Goal: Information Seeking & Learning: Learn about a topic

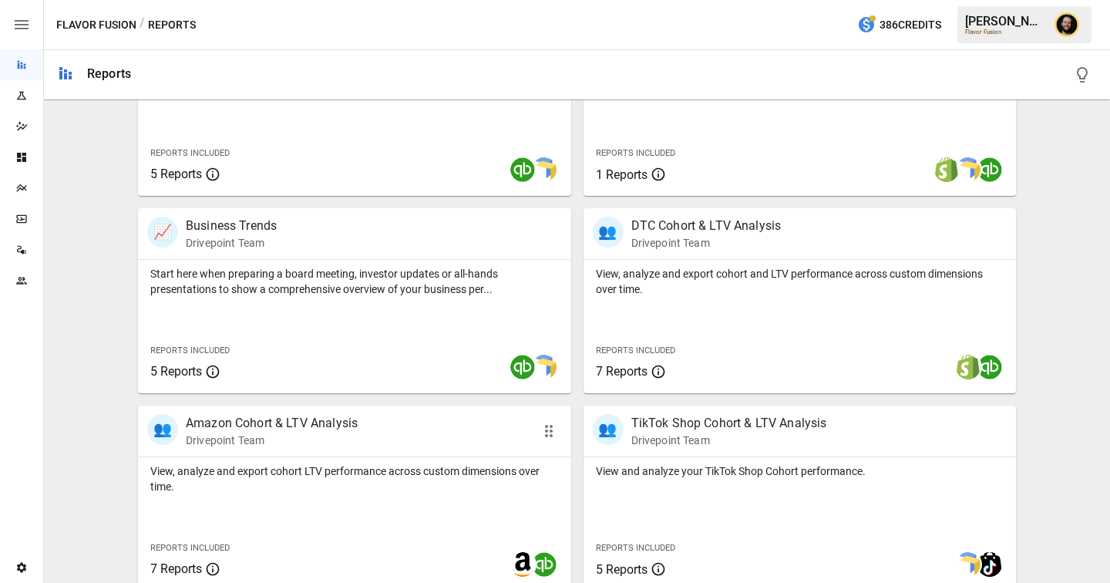
scroll to position [431, 0]
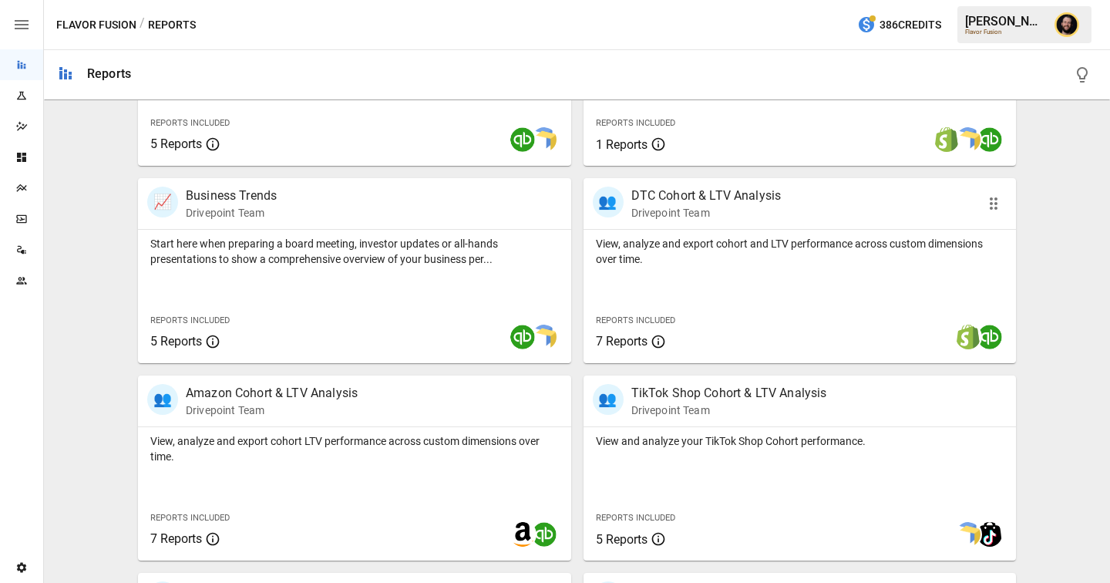
click at [684, 305] on div "Reports Included 7 Reports" at bounding box center [673, 330] width 180 height 66
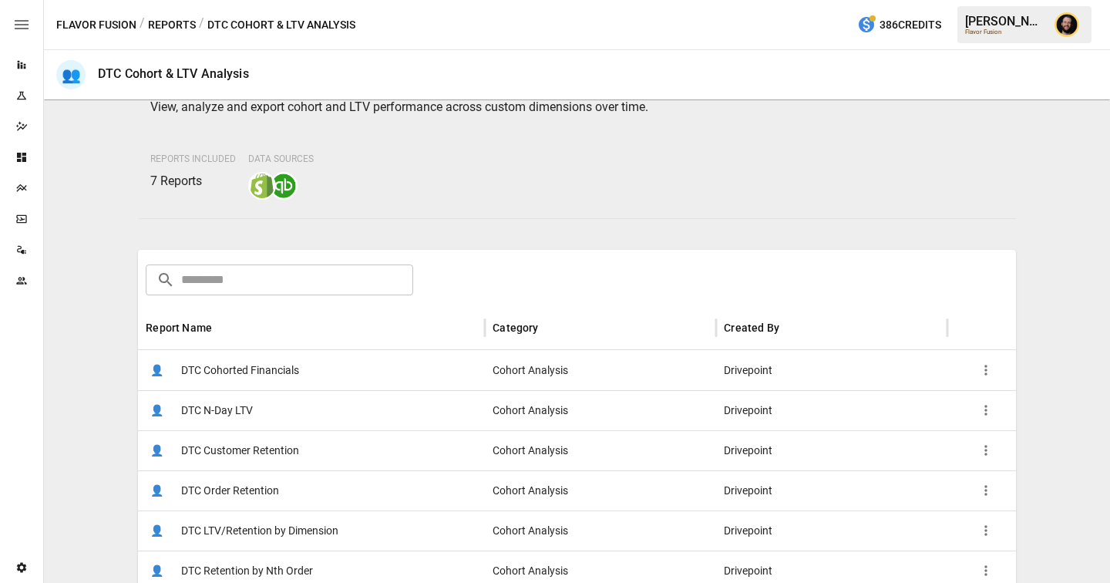
scroll to position [170, 0]
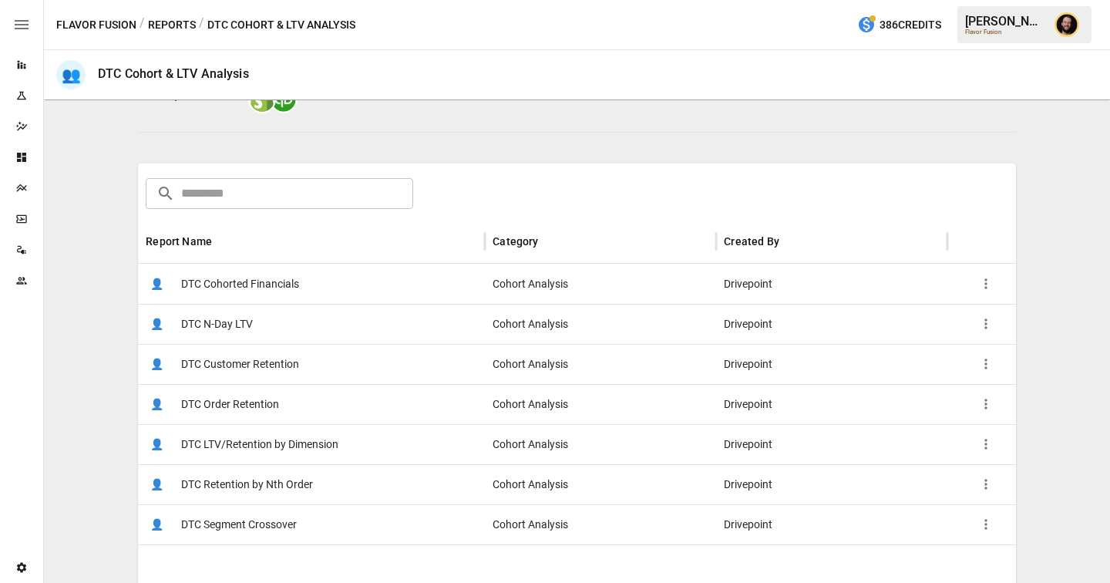
click at [283, 296] on span "DTC Cohorted Financials" at bounding box center [240, 283] width 118 height 39
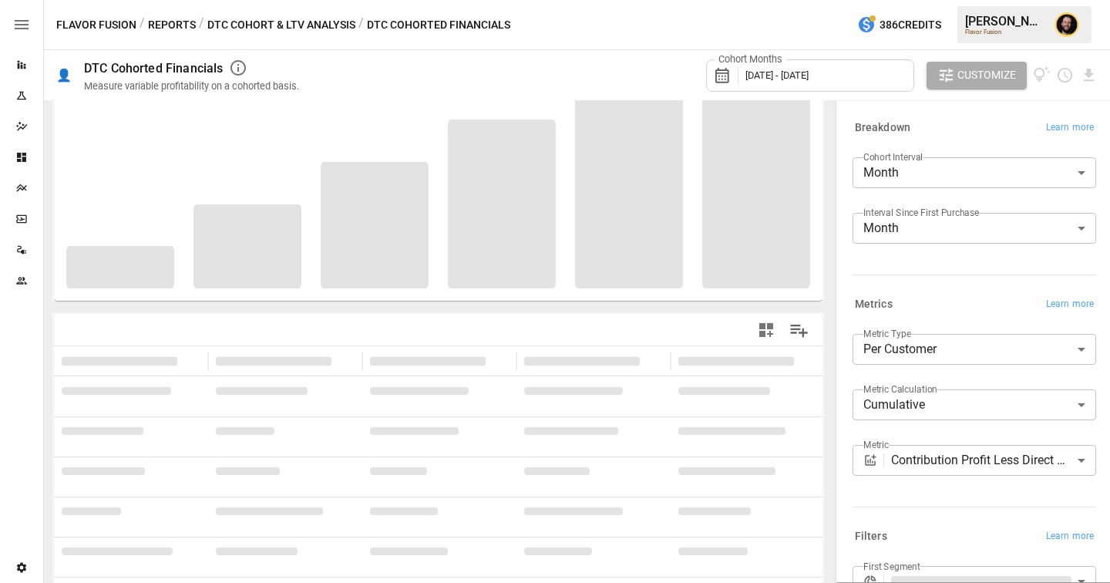
scroll to position [117, 0]
click at [969, 0] on body "**********" at bounding box center [555, 0] width 1110 height 0
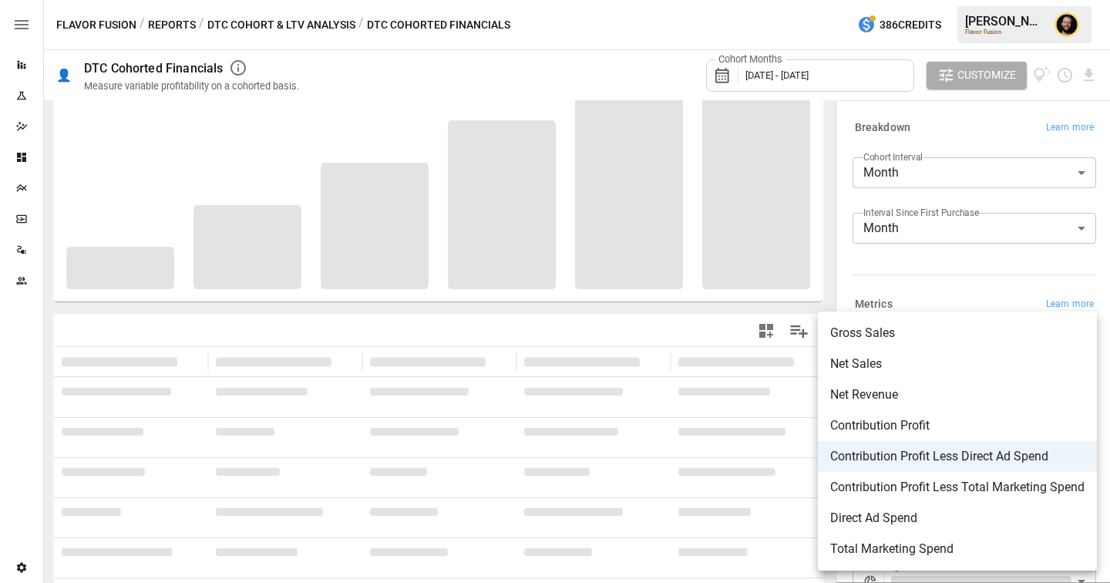
scroll to position [0, 0]
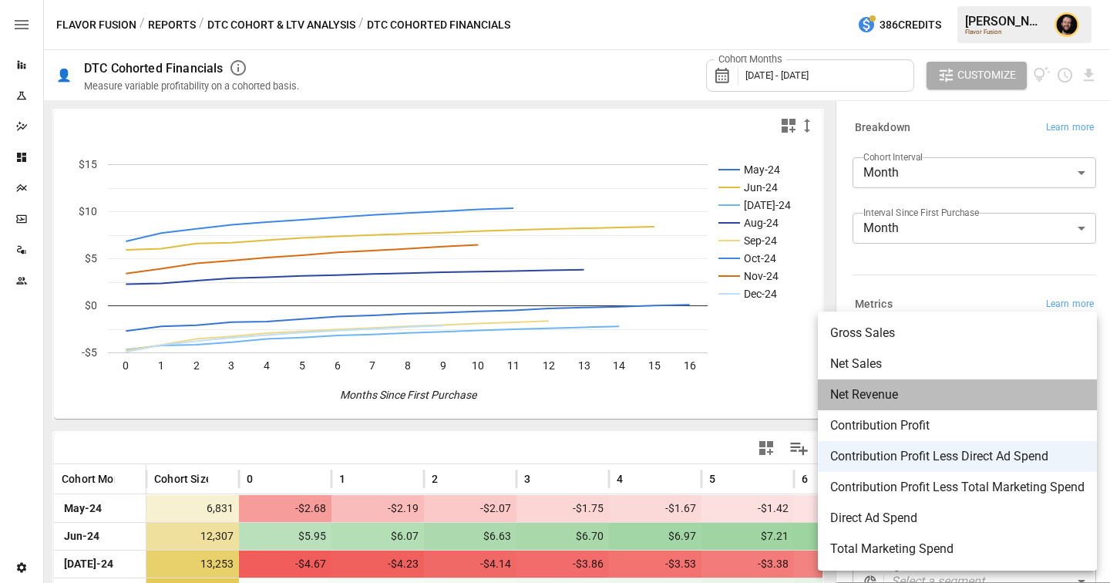
click at [889, 391] on span "Net Revenue" at bounding box center [957, 394] width 254 height 18
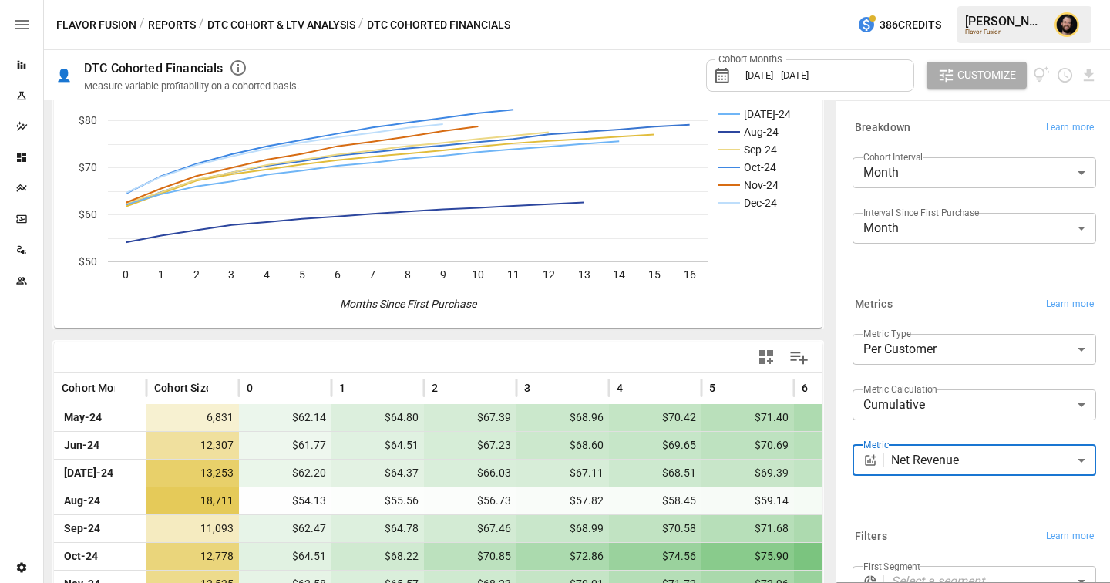
scroll to position [168, 0]
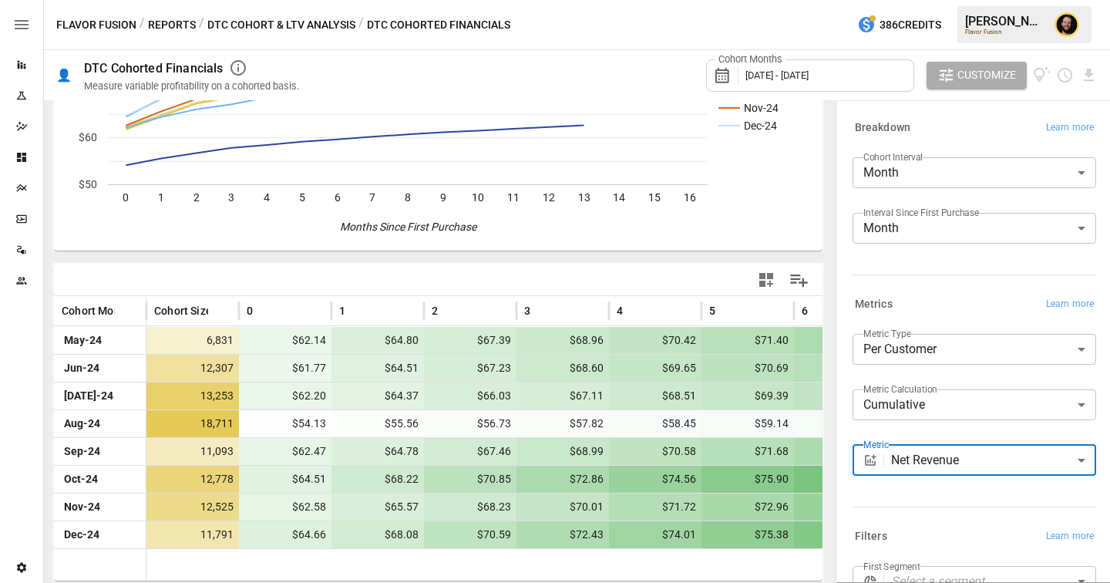
click at [924, 0] on body "Reports Experiments Dazzler Studio Dashboards Plans SmartModel ™ Data Sources T…" at bounding box center [555, 0] width 1110 height 0
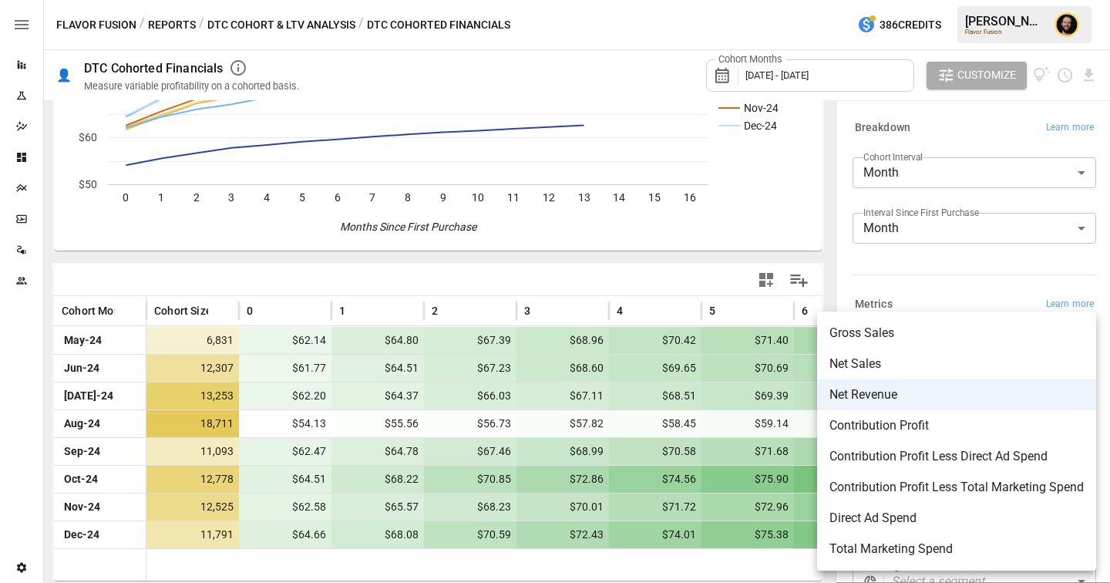
click at [969, 422] on span "Contribution Profit" at bounding box center [956, 425] width 254 height 18
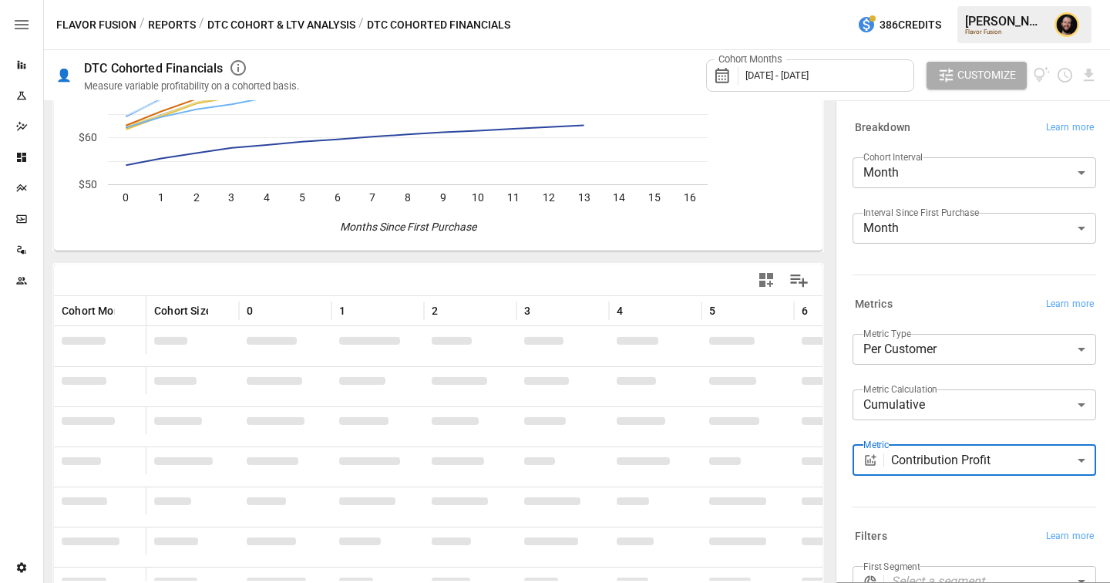
scroll to position [168, 0]
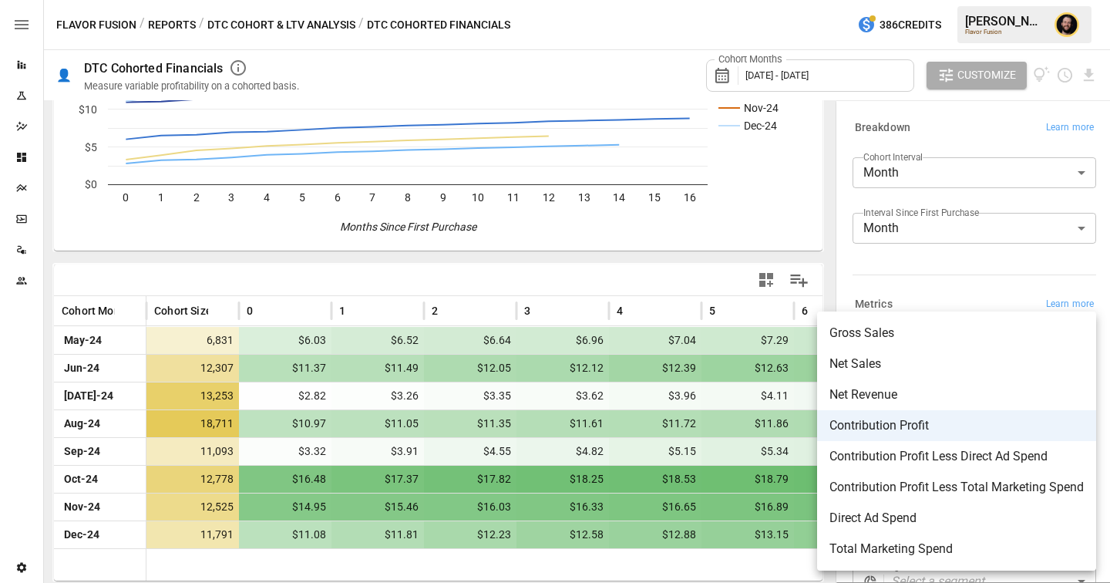
click at [973, 0] on body "Reports Experiments Dazzler Studio Dashboards Plans SmartModel ™ Data Sources T…" at bounding box center [555, 0] width 1110 height 0
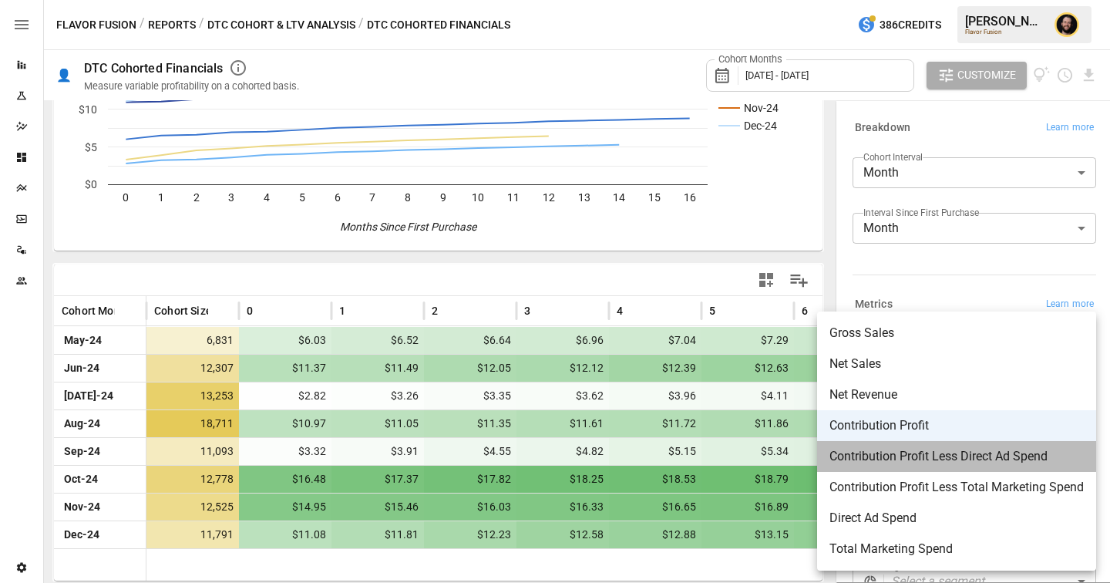
click at [971, 463] on span "Contribution Profit Less Direct Ad Spend" at bounding box center [956, 456] width 254 height 18
type input "**********"
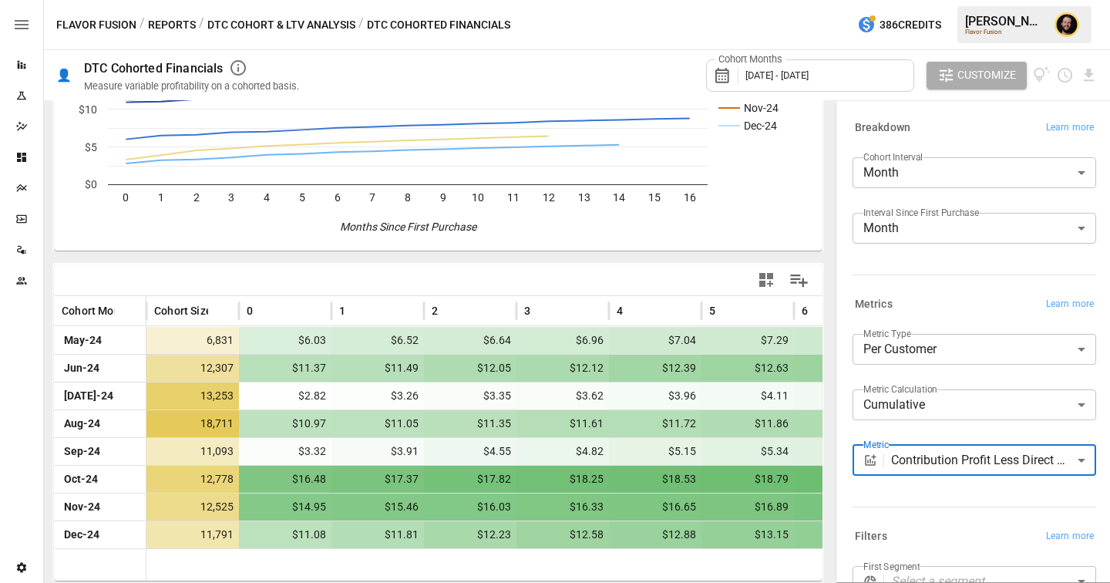
scroll to position [168, 0]
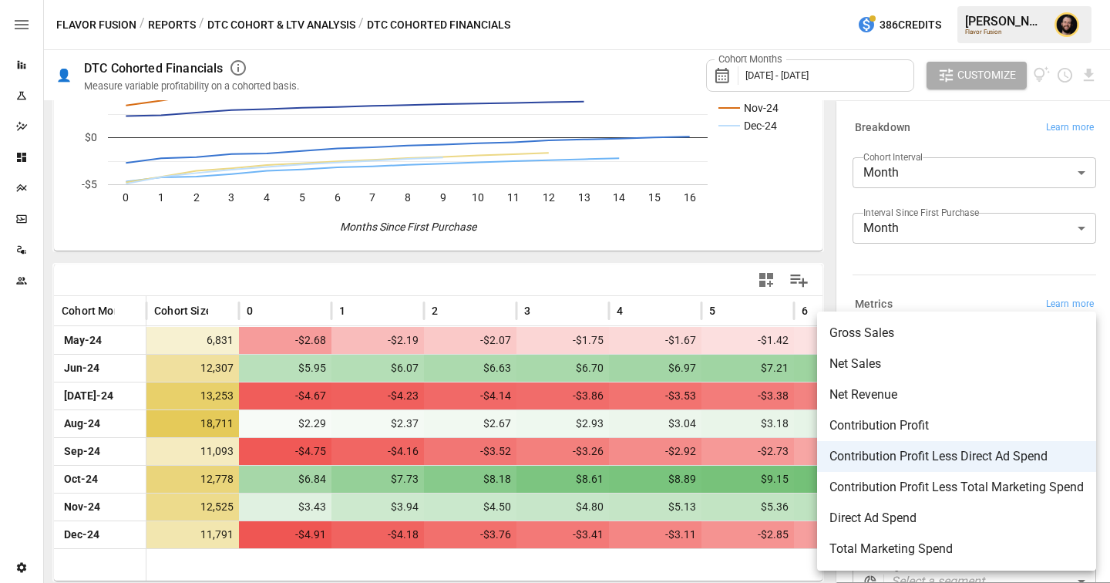
click at [1002, 0] on body "Reports Experiments Dazzler Studio Dashboards Plans SmartModel ™ Data Sources T…" at bounding box center [555, 0] width 1110 height 0
click at [291, 31] on div at bounding box center [555, 291] width 1110 height 583
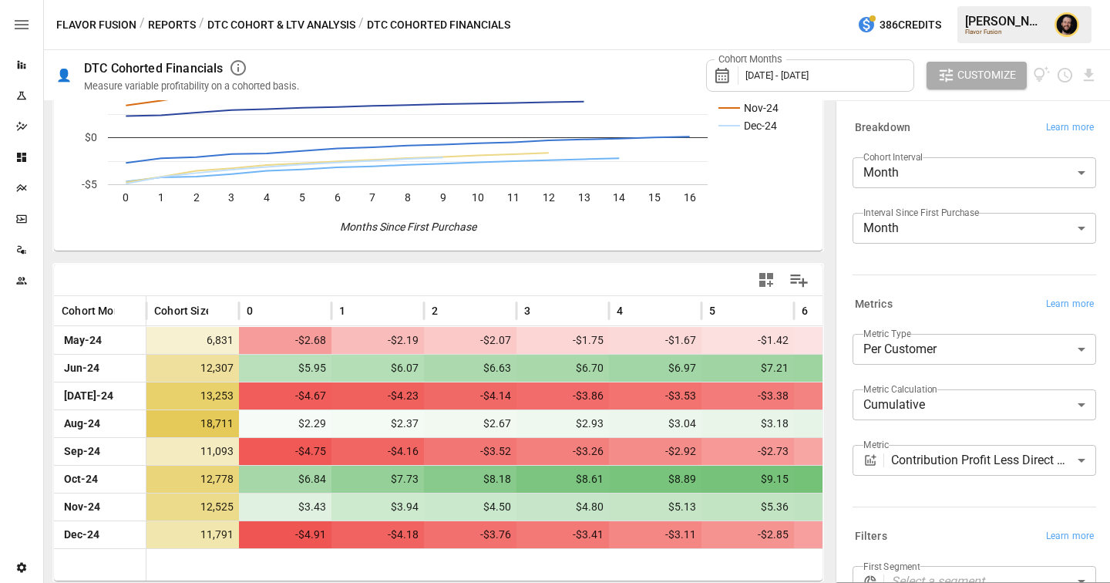
click at [280, 18] on button "DTC Cohort & LTV Analysis" at bounding box center [281, 24] width 148 height 19
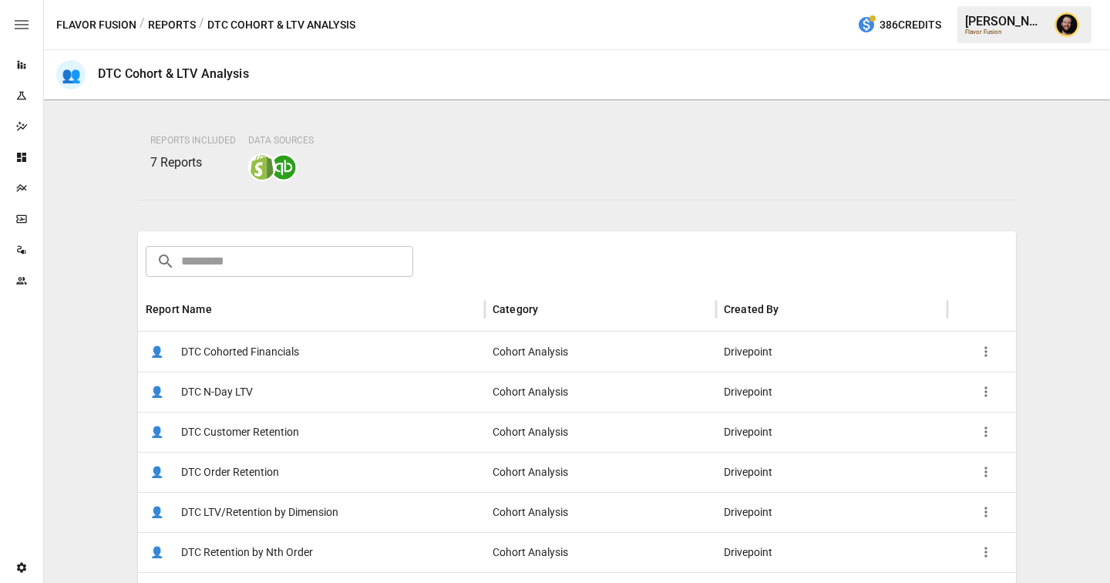
scroll to position [183, 0]
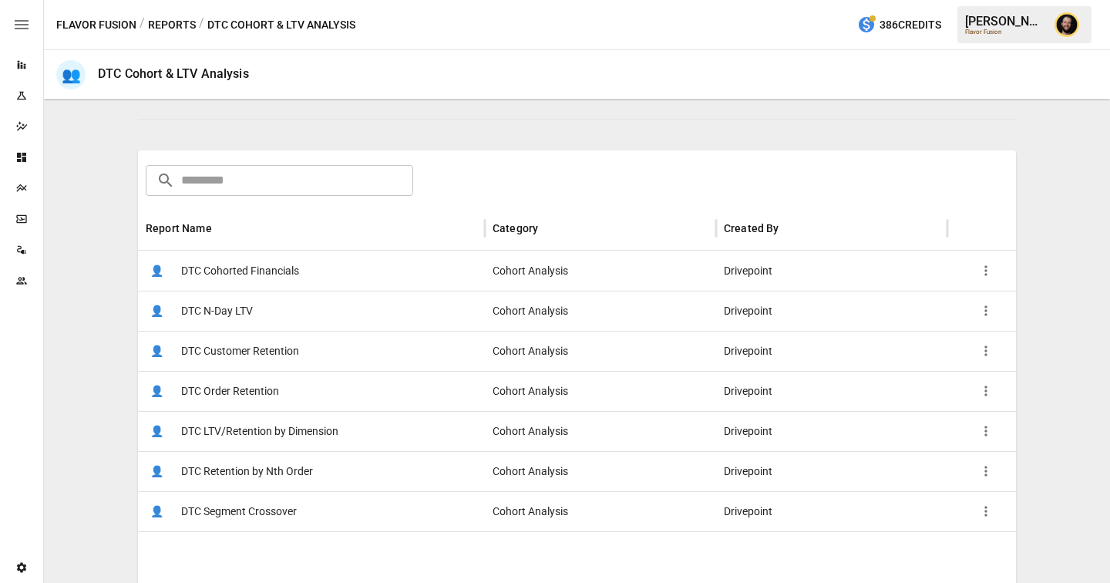
click at [307, 428] on span "DTC LTV/Retention by Dimension" at bounding box center [259, 431] width 157 height 39
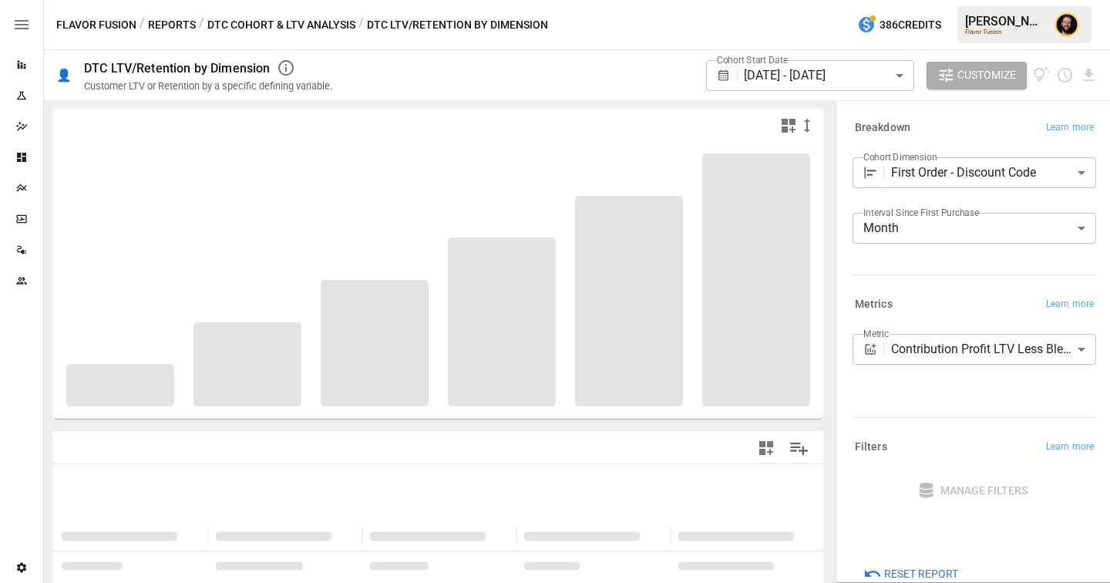
click at [975, 0] on body "**********" at bounding box center [555, 0] width 1110 height 0
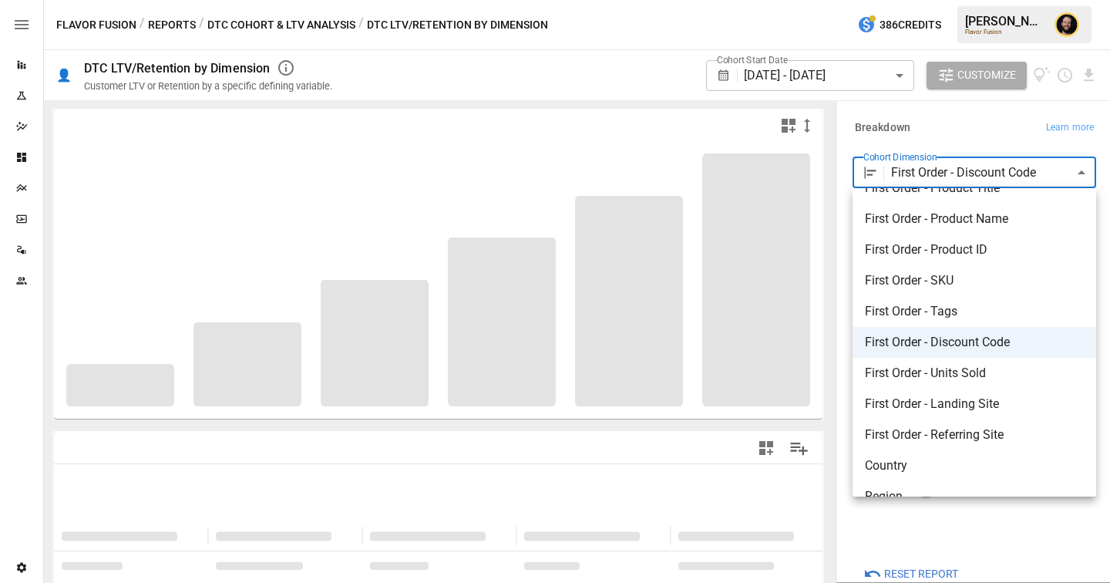
scroll to position [121, 0]
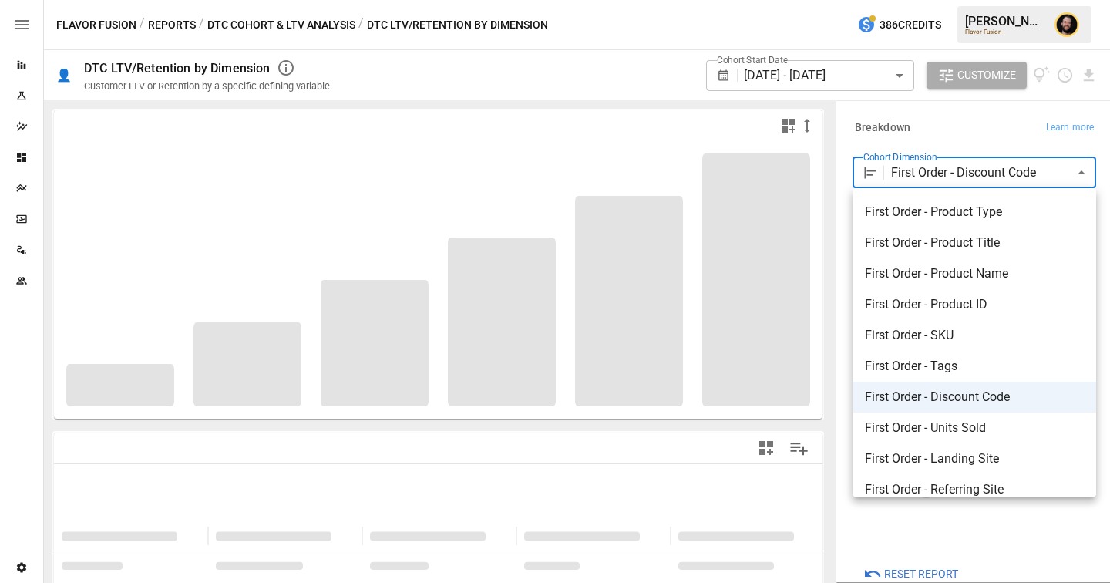
click at [962, 143] on div at bounding box center [555, 291] width 1110 height 583
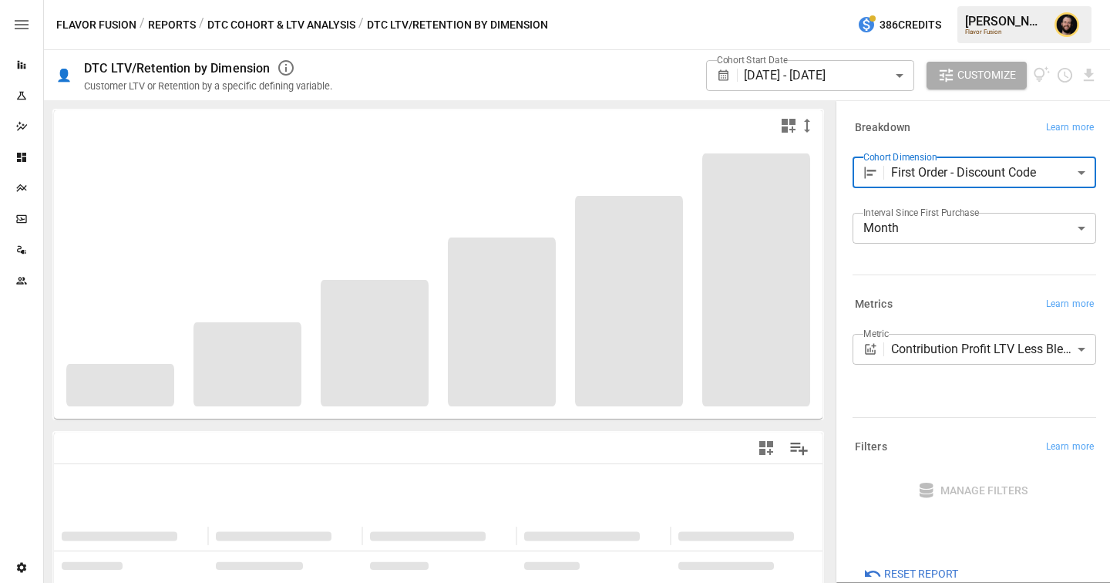
click at [952, 0] on body "**********" at bounding box center [555, 0] width 1110 height 0
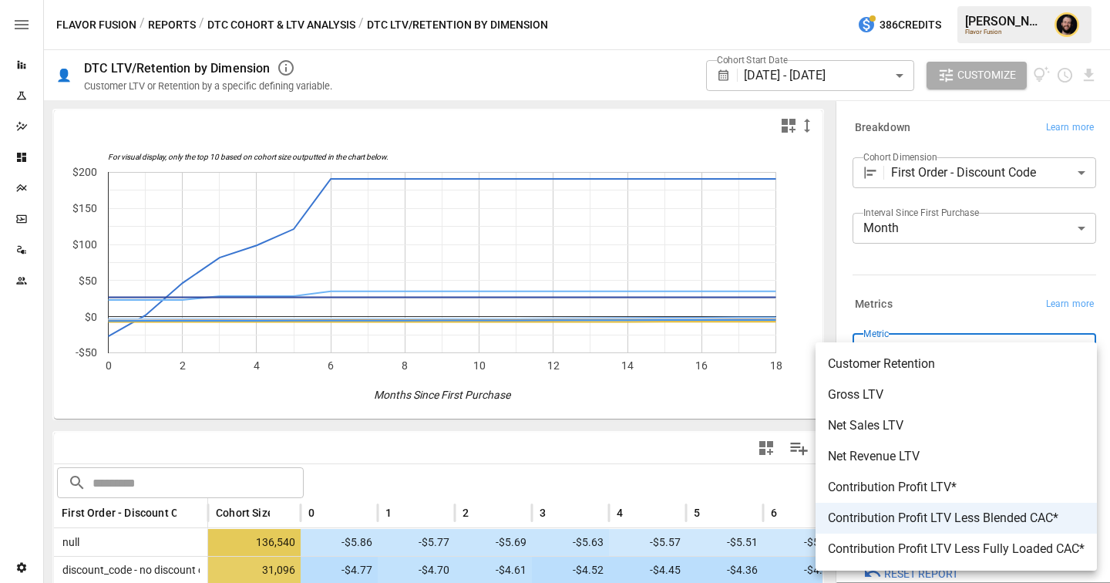
click at [555, 461] on div at bounding box center [555, 291] width 1110 height 583
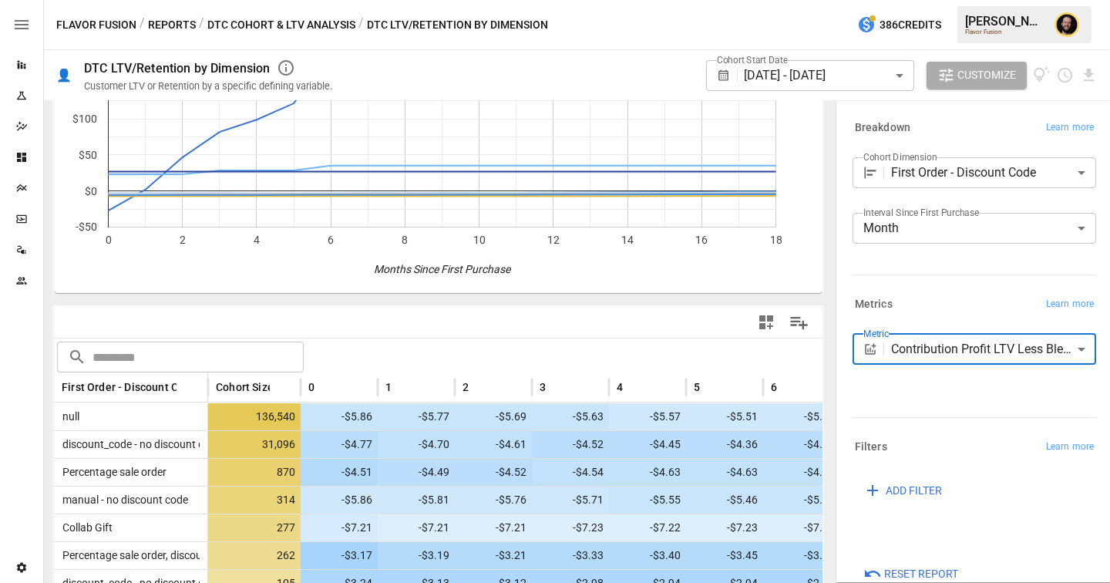
scroll to position [363, 0]
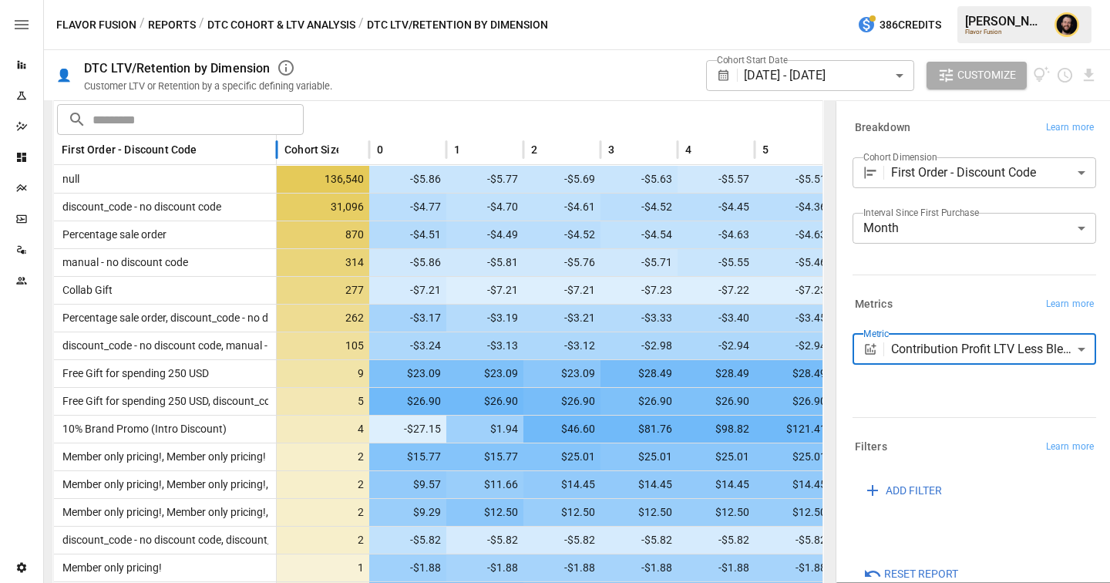
drag, startPoint x: 209, startPoint y: 150, endPoint x: 283, endPoint y: 160, distance: 74.7
click at [280, 160] on div at bounding box center [277, 150] width 8 height 30
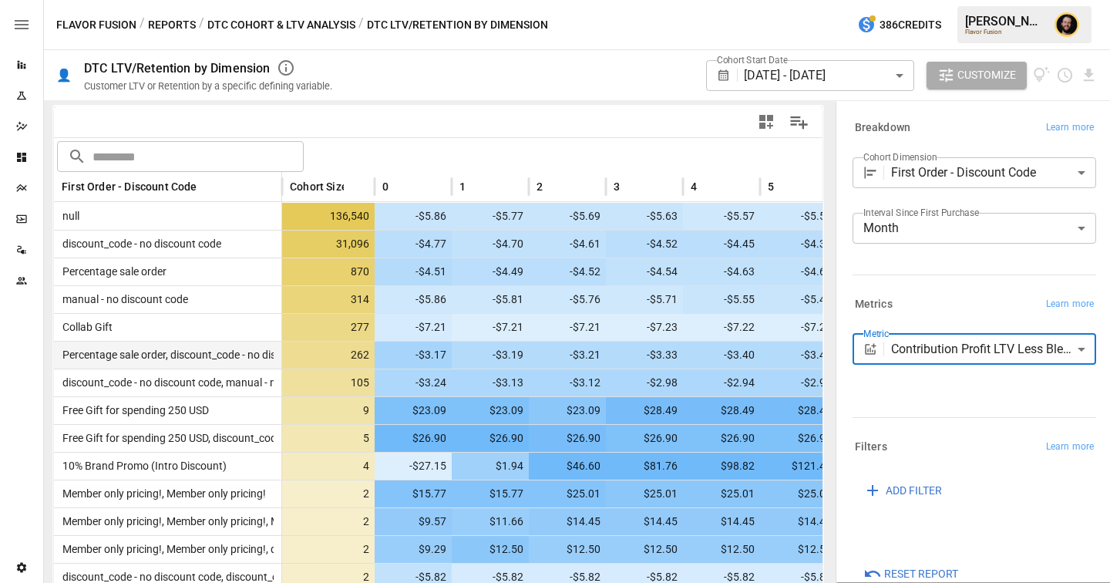
scroll to position [324, 0]
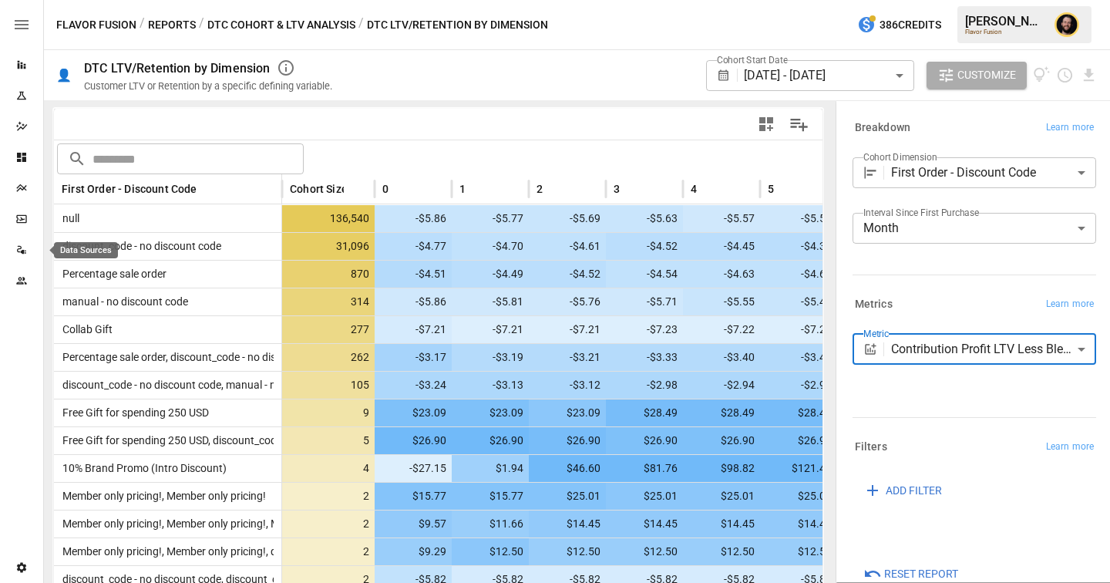
click at [22, 250] on icon "Data Sources" at bounding box center [23, 252] width 5 height 4
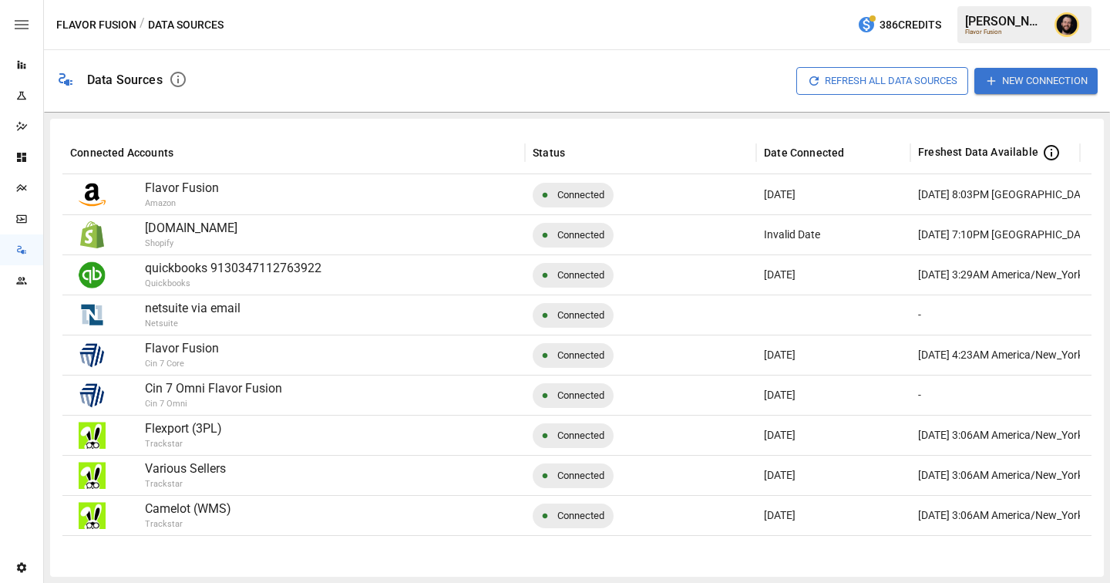
click at [23, 186] on icon "Plans" at bounding box center [21, 188] width 12 height 12
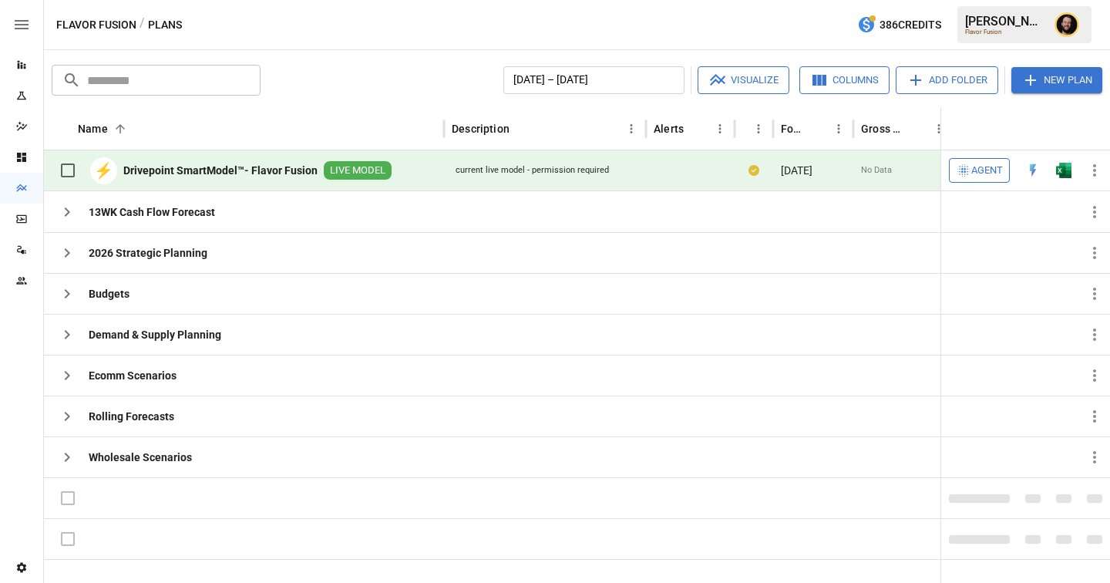
click at [22, 247] on icon "Data Sources" at bounding box center [21, 250] width 12 height 12
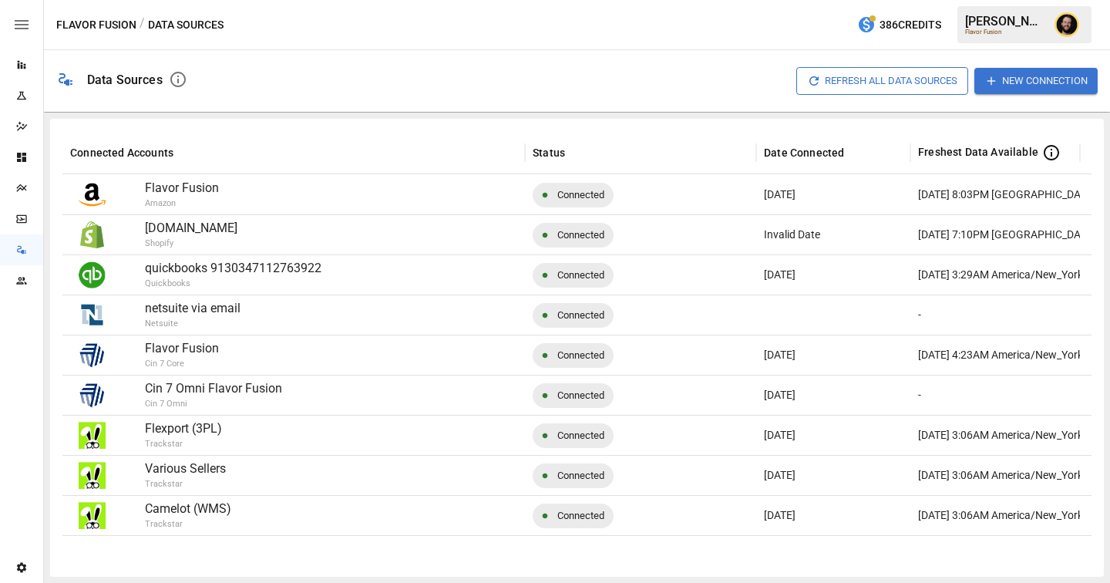
click at [1027, 79] on button "New Connection" at bounding box center [1035, 80] width 123 height 25
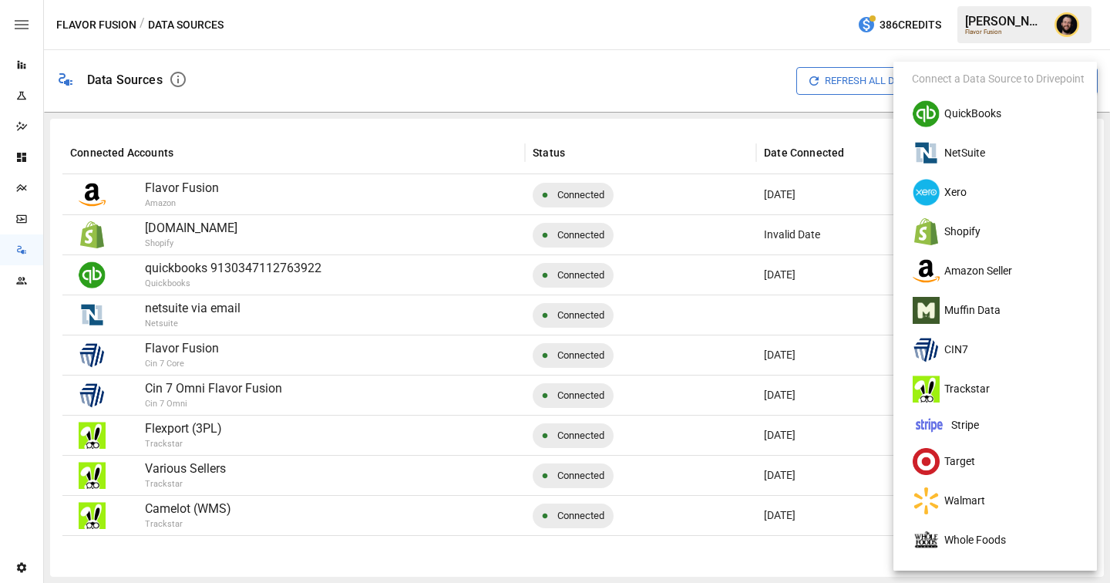
click at [16, 76] on div at bounding box center [555, 291] width 1110 height 583
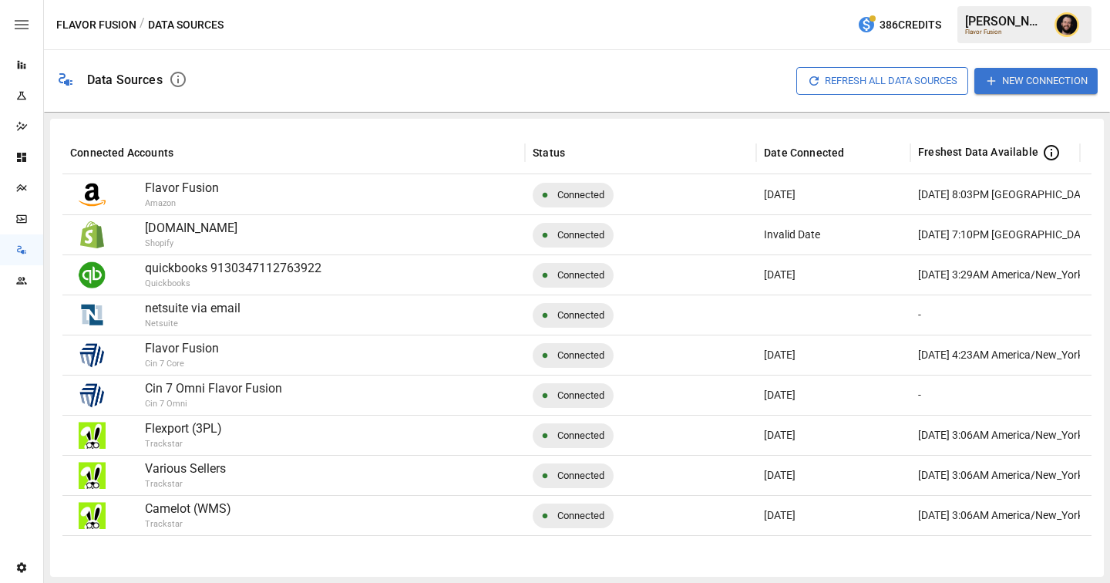
click at [17, 65] on icon "Reports" at bounding box center [21, 65] width 12 height 12
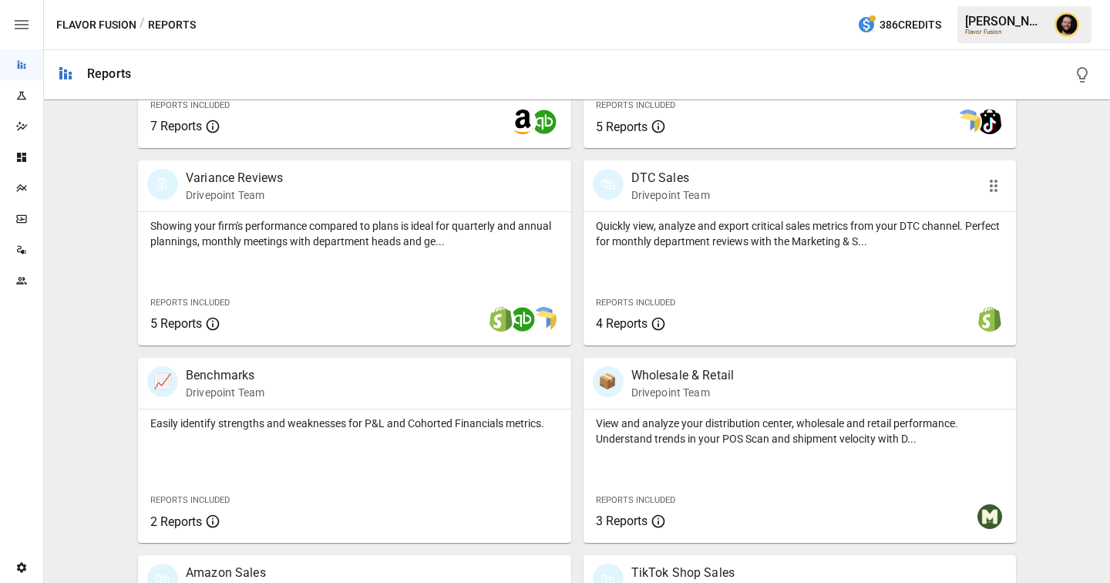
scroll to position [923, 0]
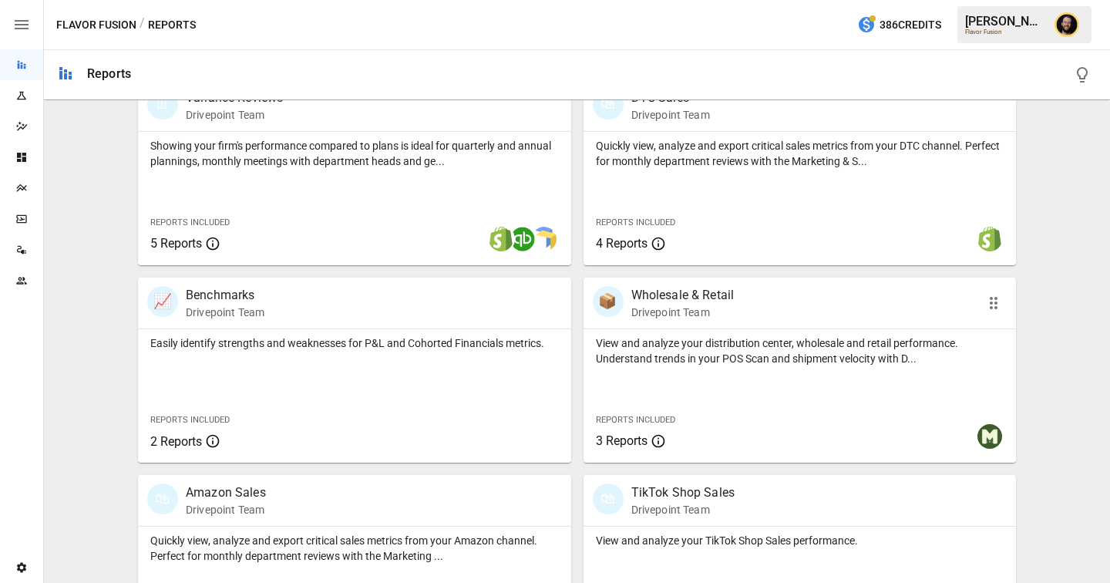
click at [691, 401] on div "Reports Included 3 Reports" at bounding box center [673, 429] width 180 height 66
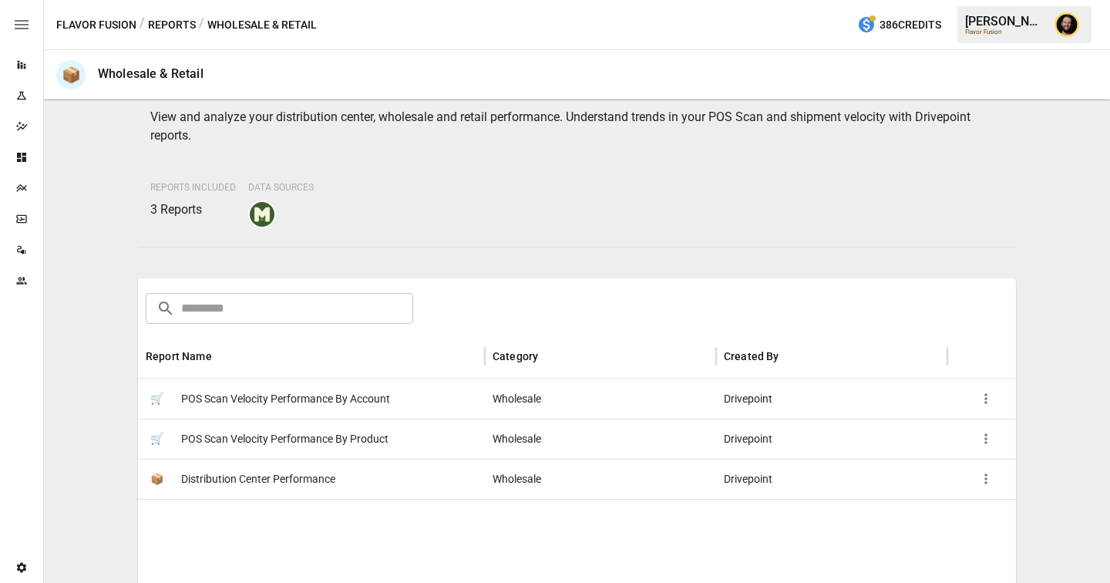
scroll to position [86, 0]
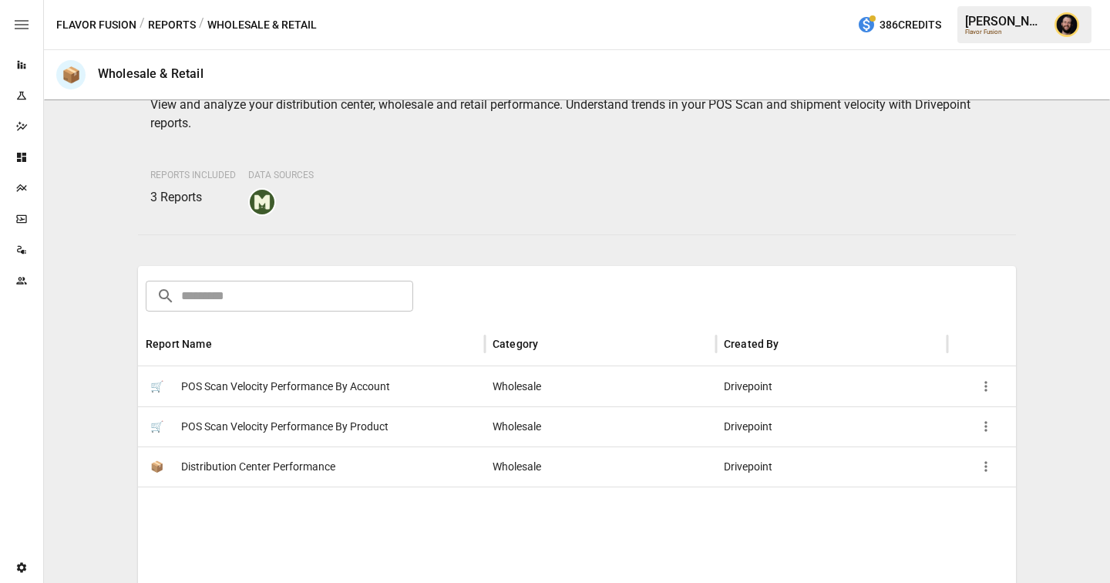
click at [167, 22] on button "Reports" at bounding box center [172, 24] width 48 height 19
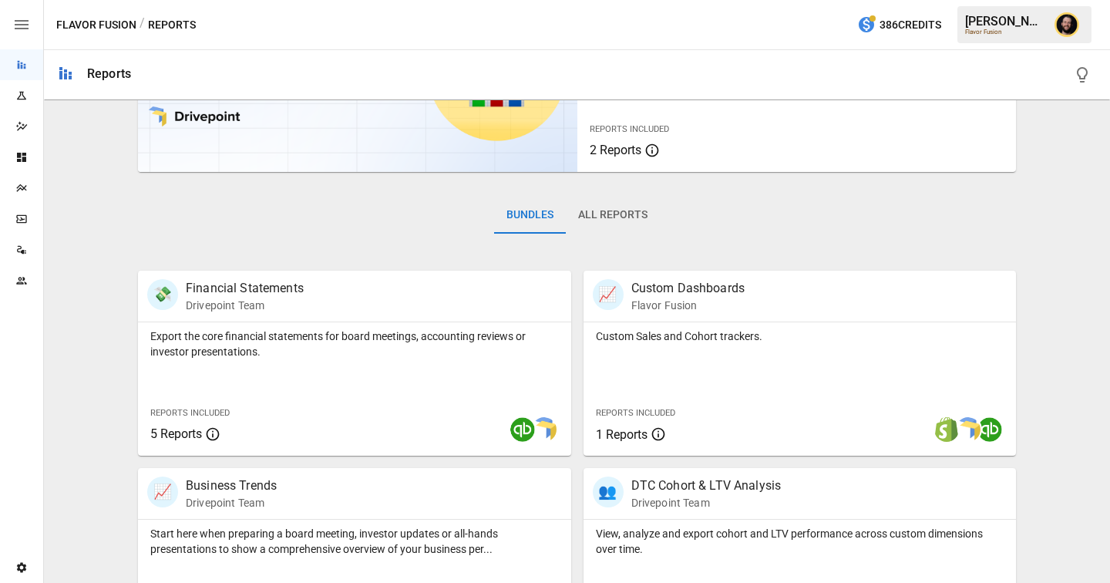
scroll to position [196, 0]
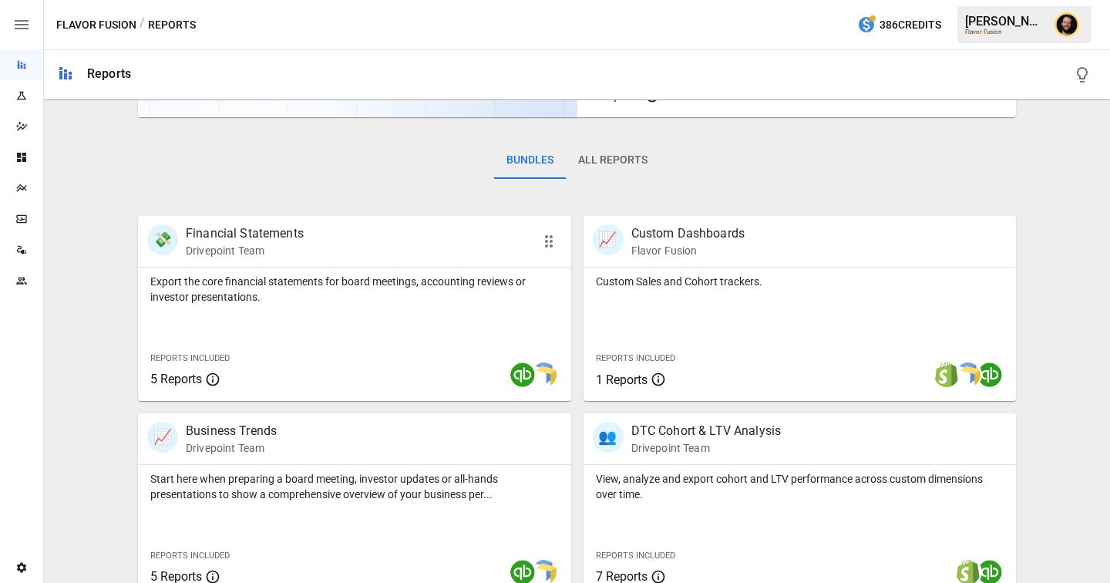
click at [364, 301] on p "Export the core financial statements for board meetings, accounting reviews or …" at bounding box center [354, 289] width 408 height 31
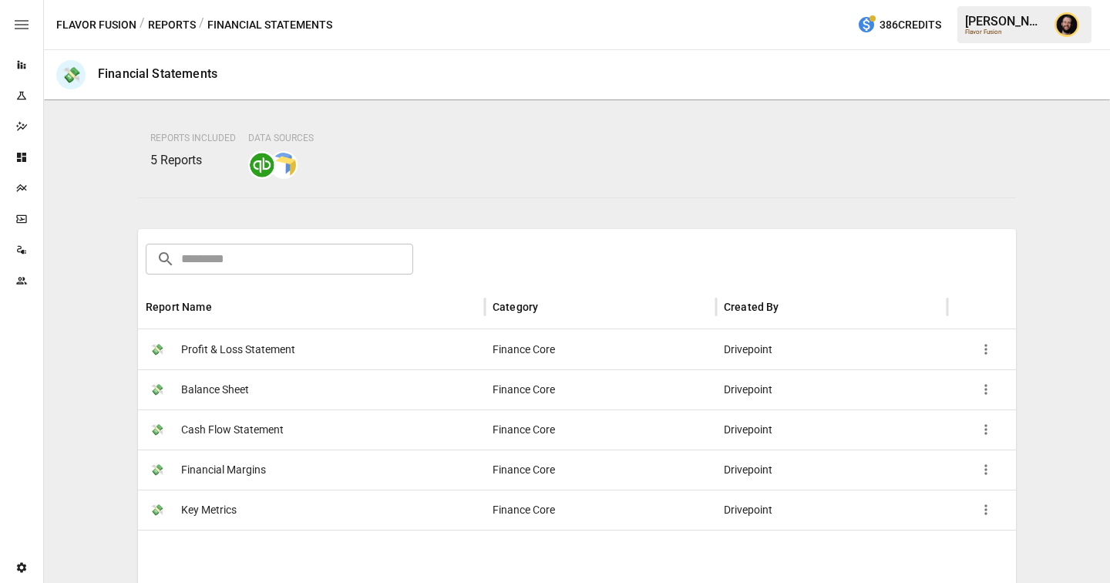
scroll to position [285, 0]
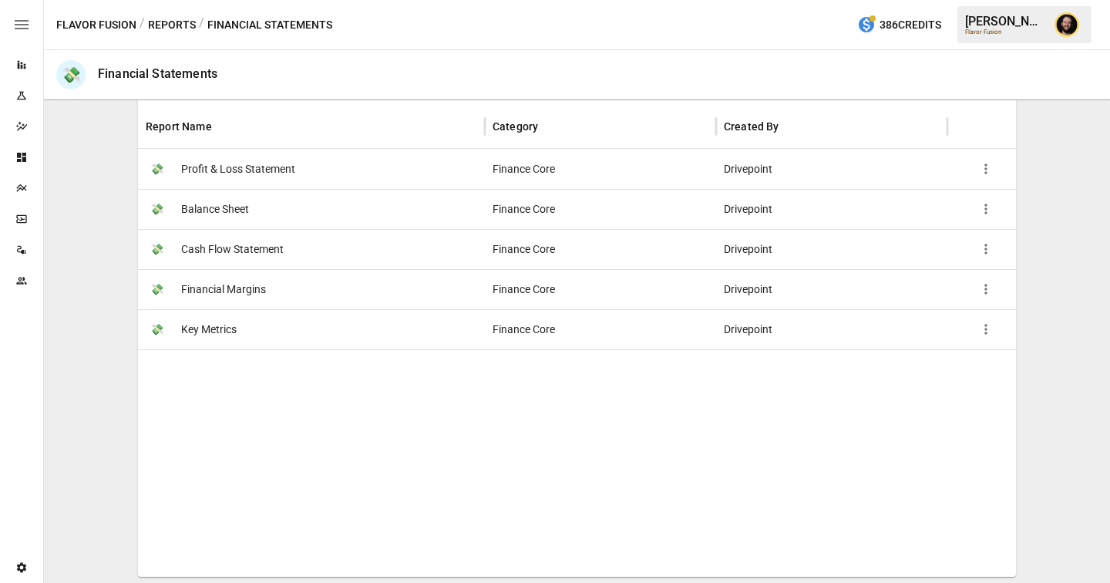
click at [182, 25] on button "Reports" at bounding box center [172, 24] width 48 height 19
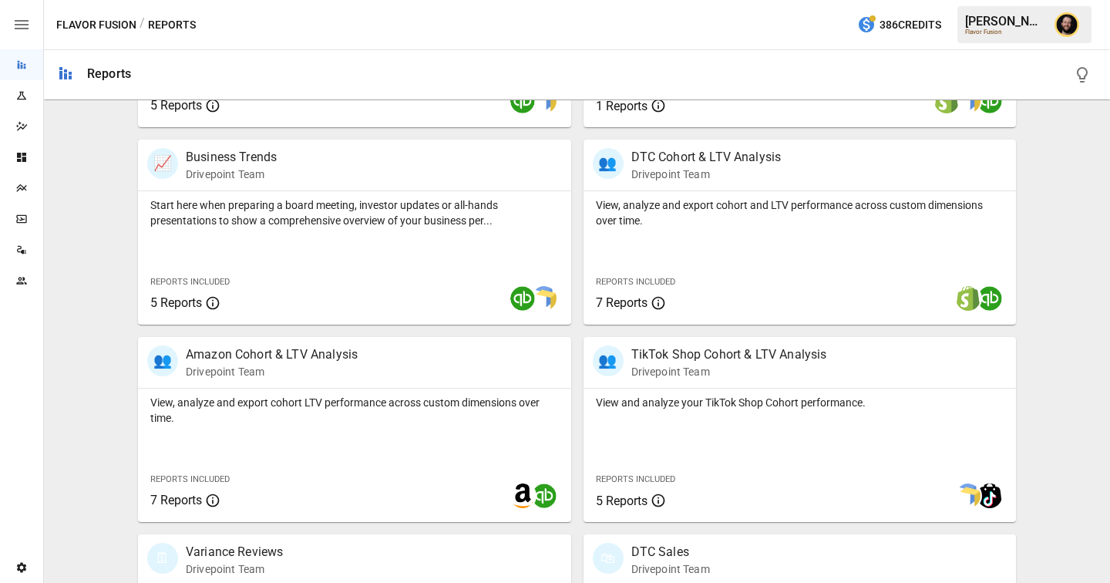
scroll to position [573, 0]
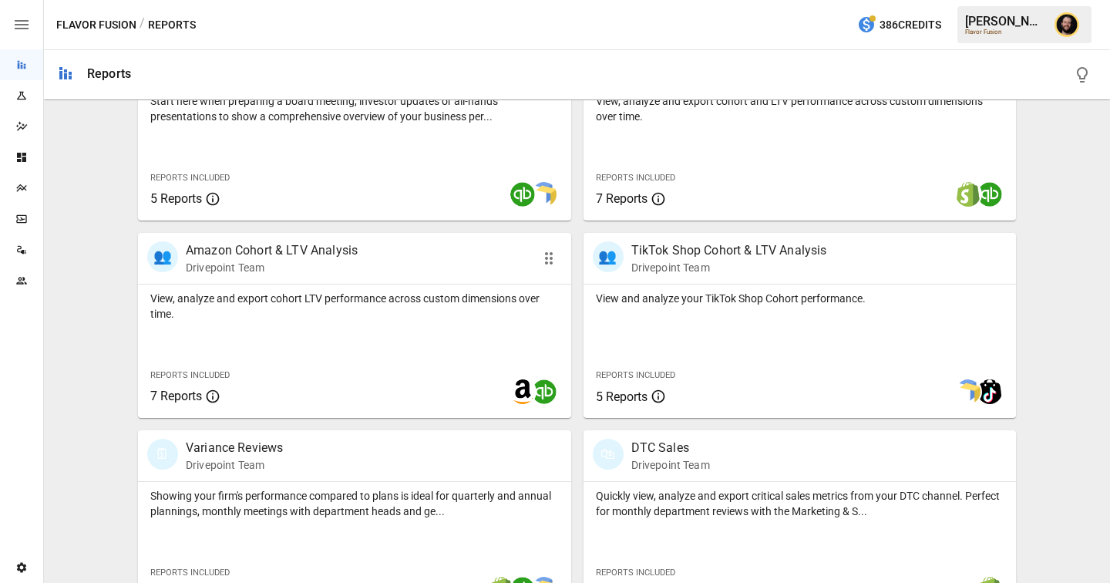
click at [421, 332] on div "View, analyze and export cohort LTV performance across custom dimensions over t…" at bounding box center [354, 350] width 433 height 133
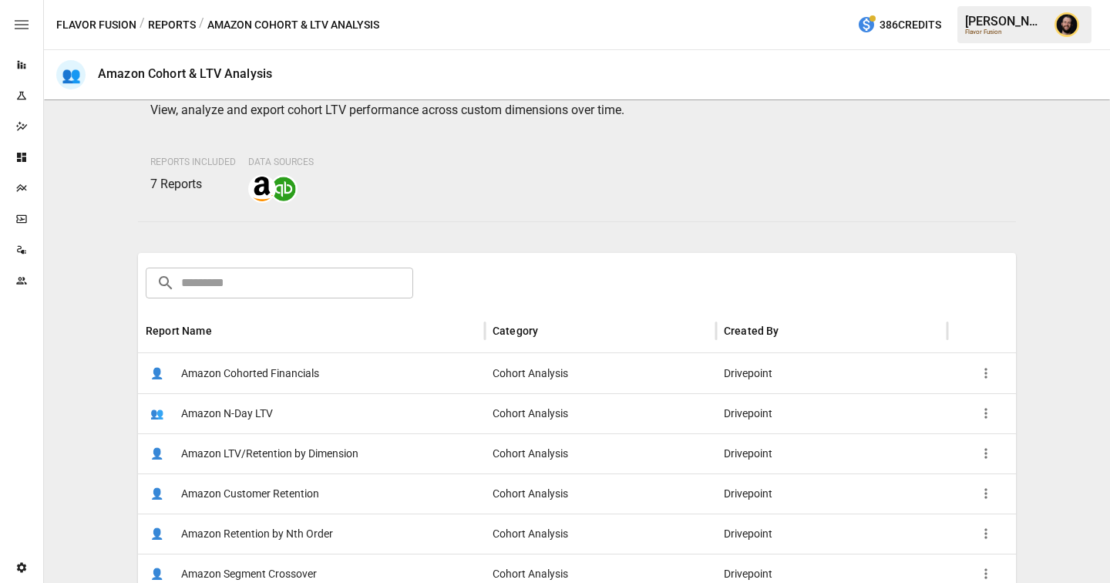
scroll to position [191, 0]
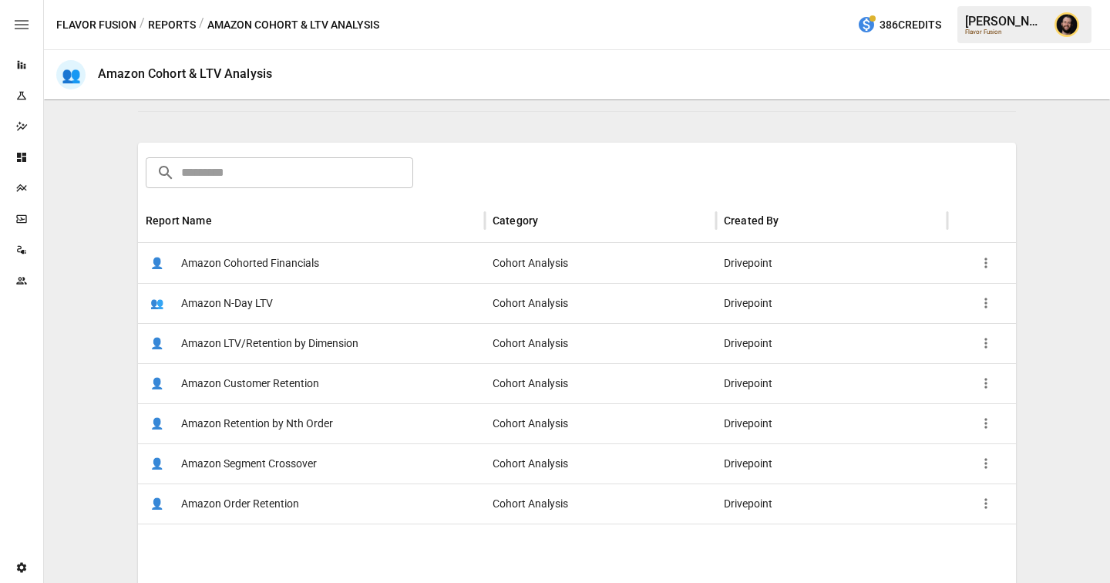
click at [324, 266] on div "👤 Amazon Cohorted Financials" at bounding box center [311, 263] width 347 height 40
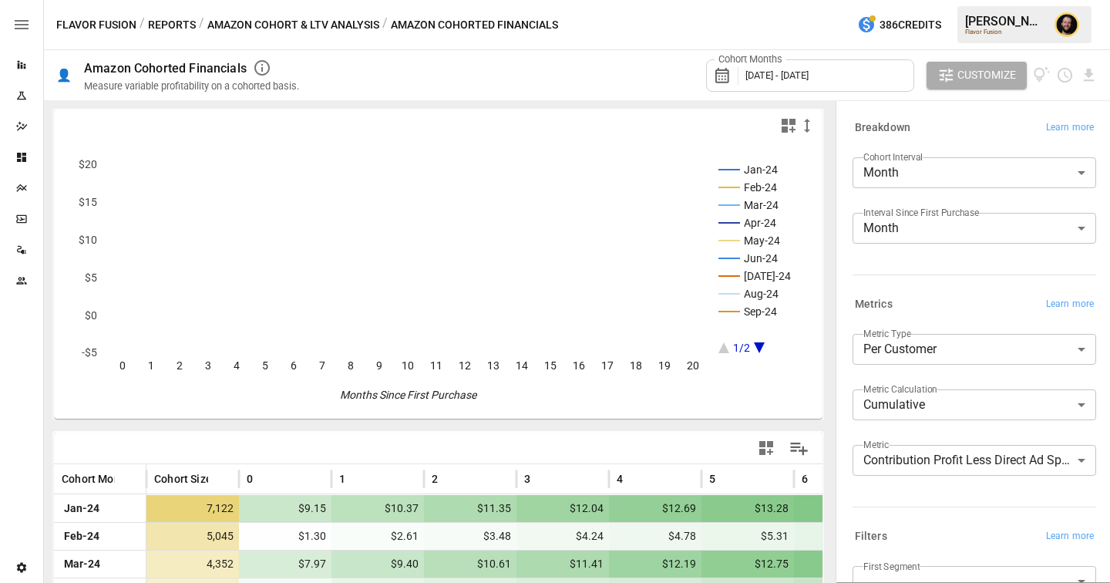
scroll to position [220, 0]
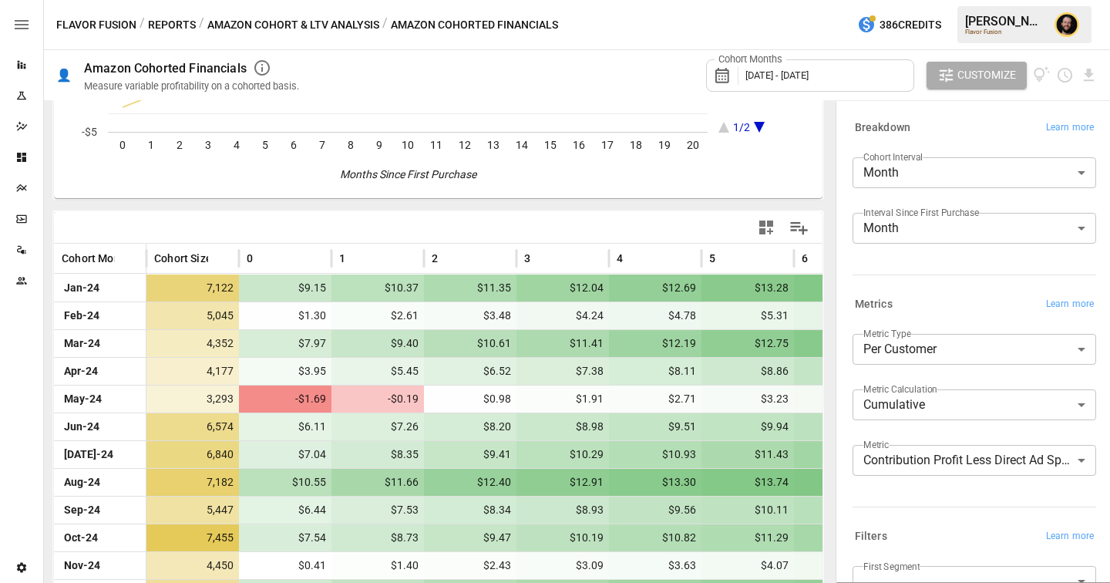
click at [895, 0] on body "Reports Experiments Dazzler Studio Dashboards Plans SmartModel ™ Data Sources T…" at bounding box center [555, 0] width 1110 height 0
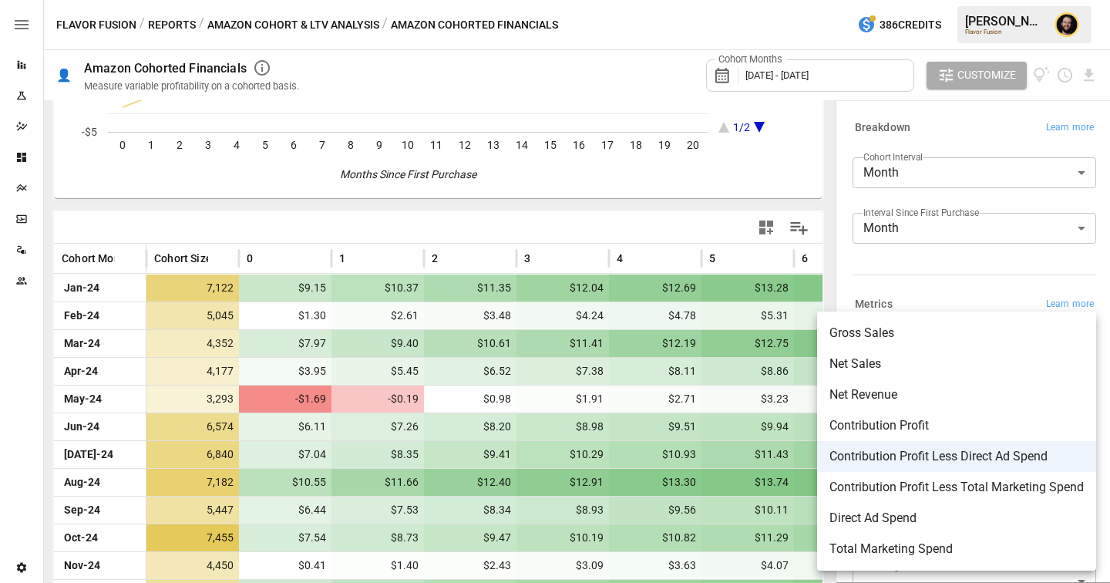
click at [939, 258] on div at bounding box center [555, 291] width 1110 height 583
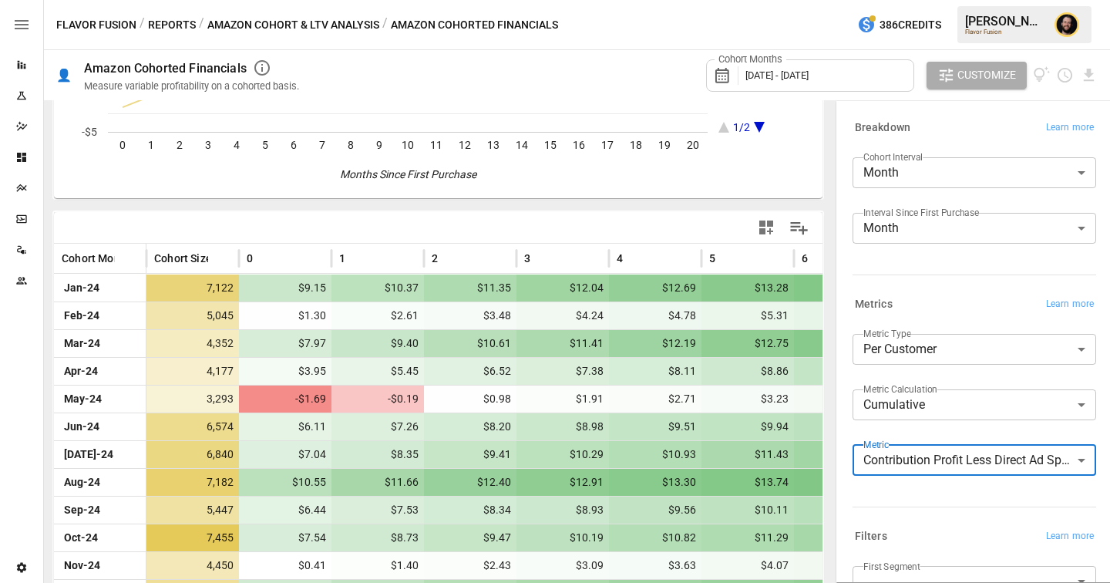
scroll to position [0, 0]
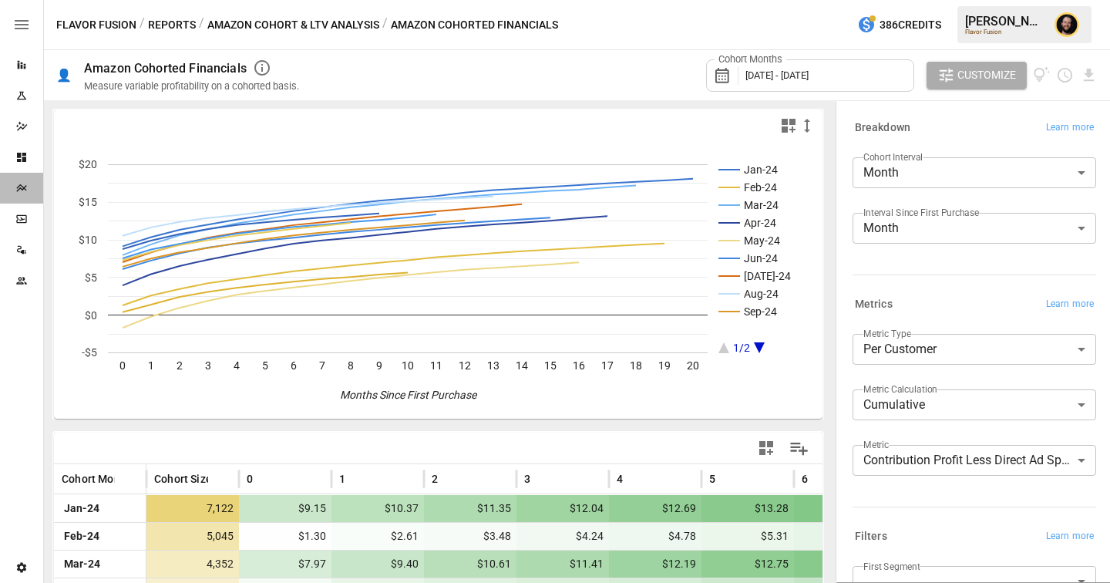
click at [19, 183] on icon "Plans" at bounding box center [21, 188] width 12 height 12
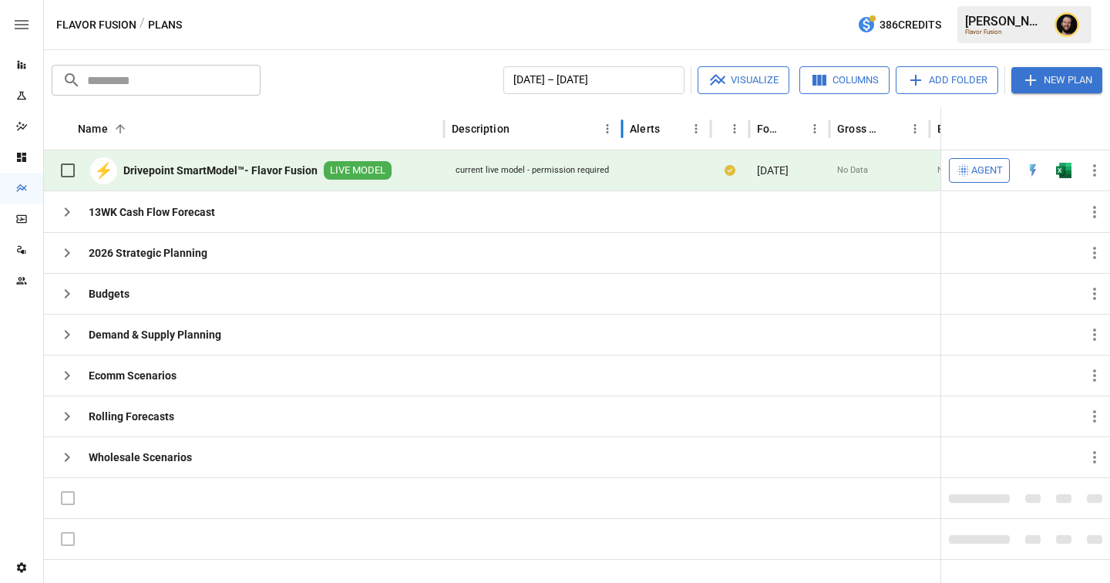
drag, startPoint x: 645, startPoint y: 136, endPoint x: 621, endPoint y: 136, distance: 23.9
click at [621, 136] on div at bounding box center [622, 128] width 8 height 43
click at [69, 213] on icon "button" at bounding box center [67, 212] width 18 height 18
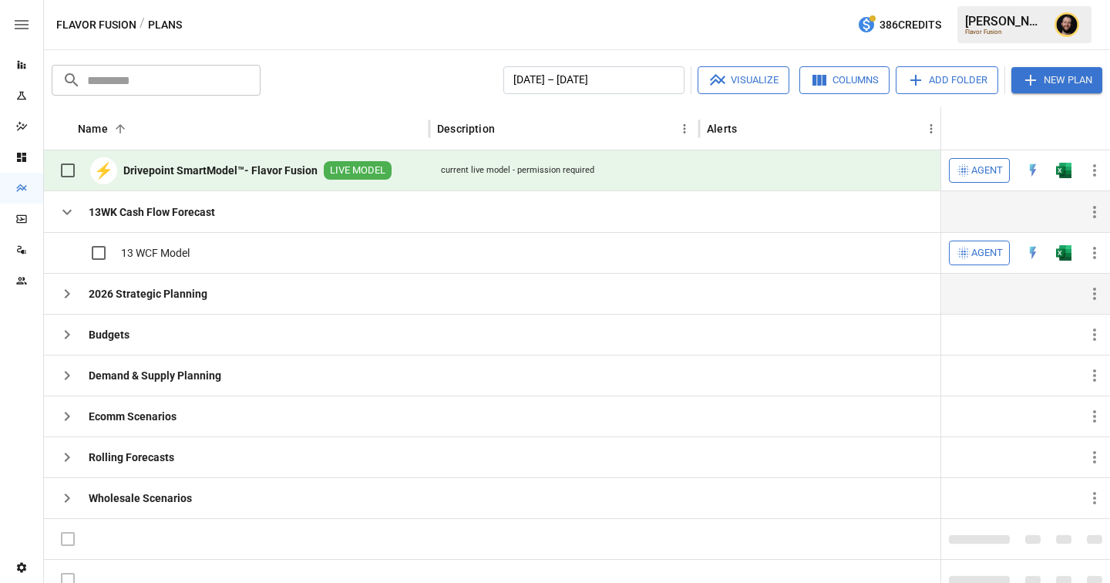
scroll to position [14, 0]
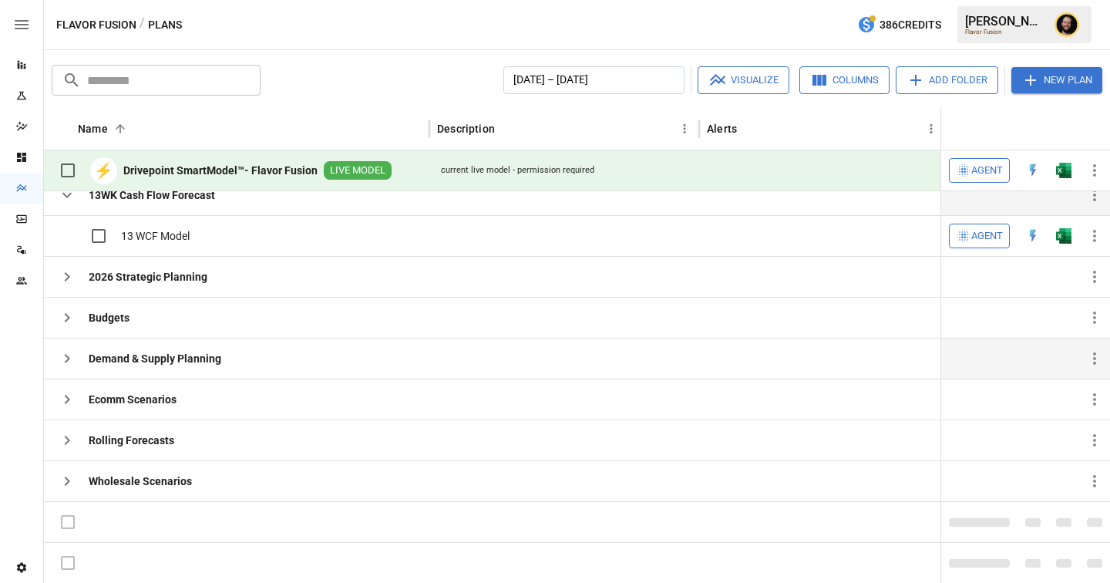
click at [67, 365] on icon "button" at bounding box center [67, 358] width 18 height 18
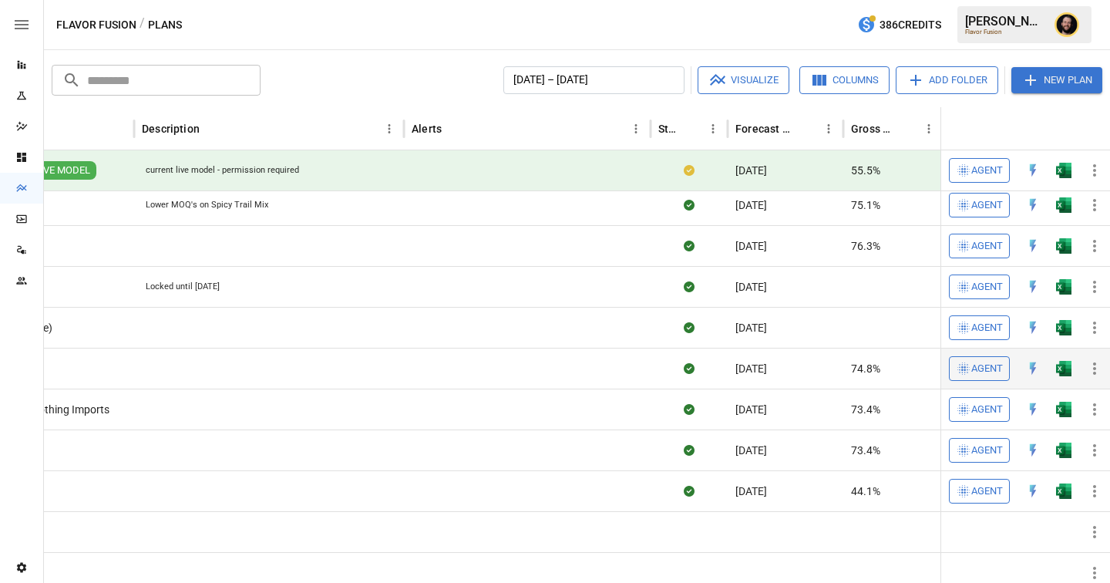
scroll to position [0, 0]
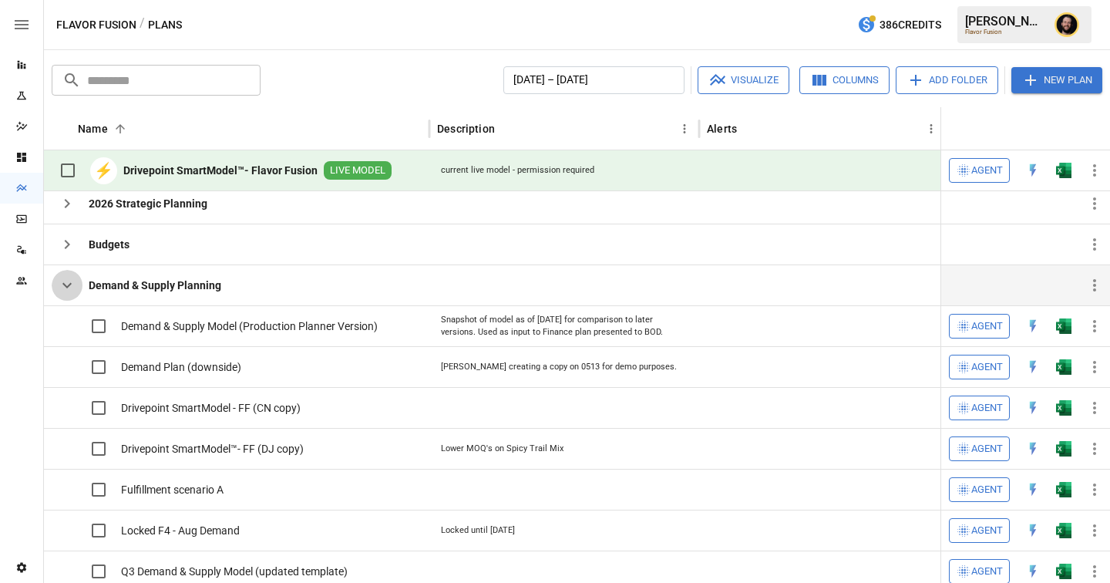
click at [66, 290] on icon "button" at bounding box center [67, 285] width 18 height 18
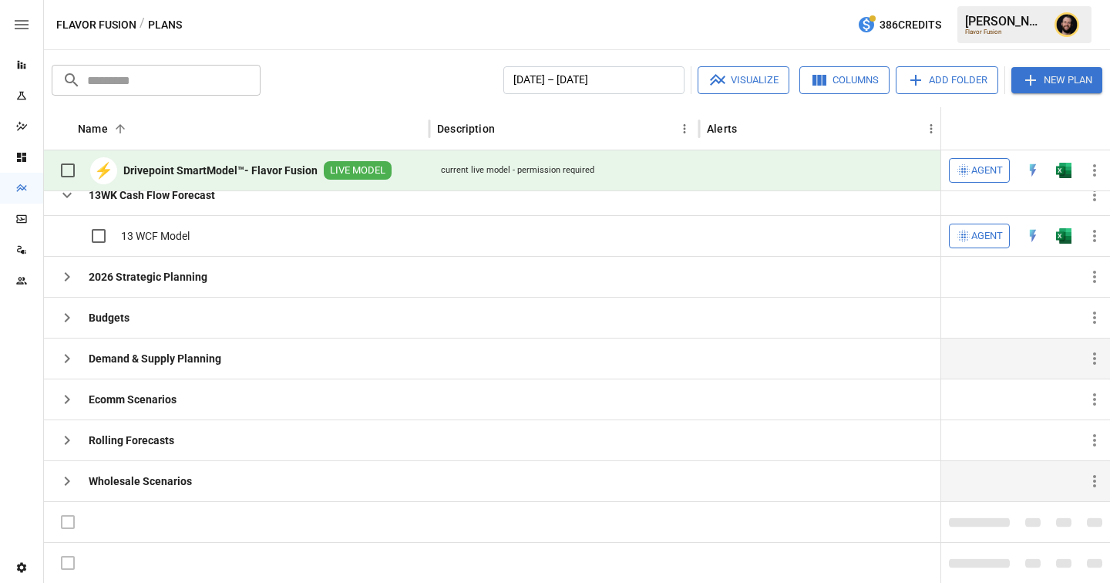
click at [63, 472] on icon "button" at bounding box center [67, 481] width 18 height 18
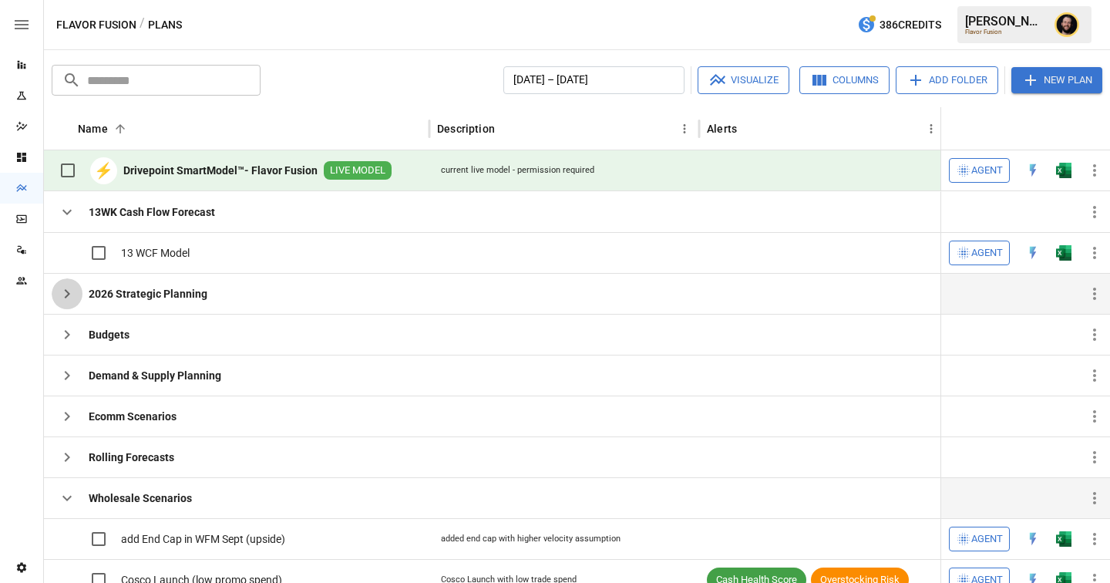
click at [69, 300] on icon "button" at bounding box center [67, 293] width 18 height 18
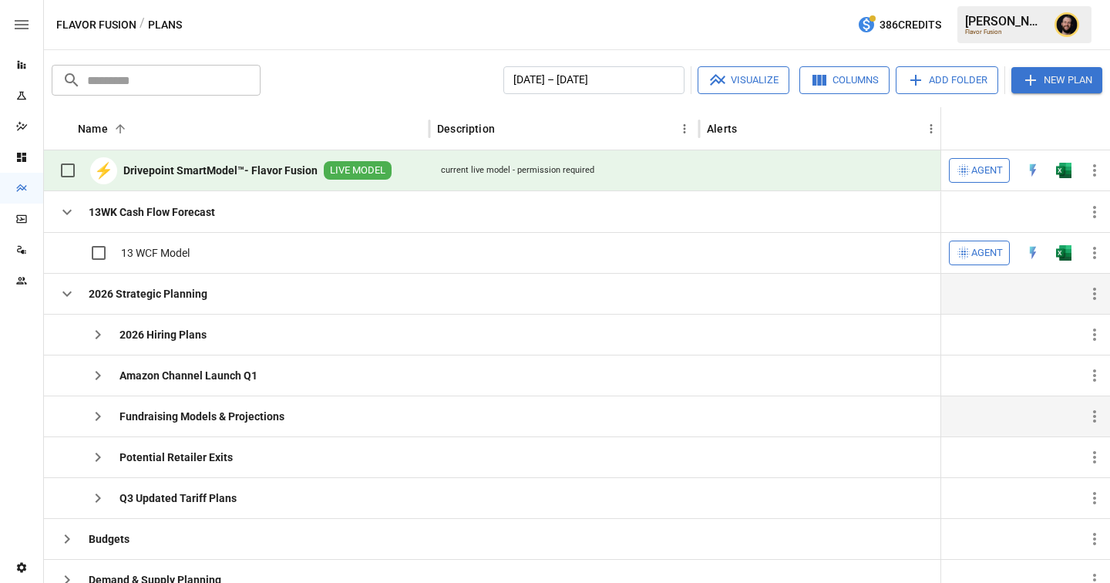
click at [101, 418] on icon "button" at bounding box center [98, 416] width 18 height 18
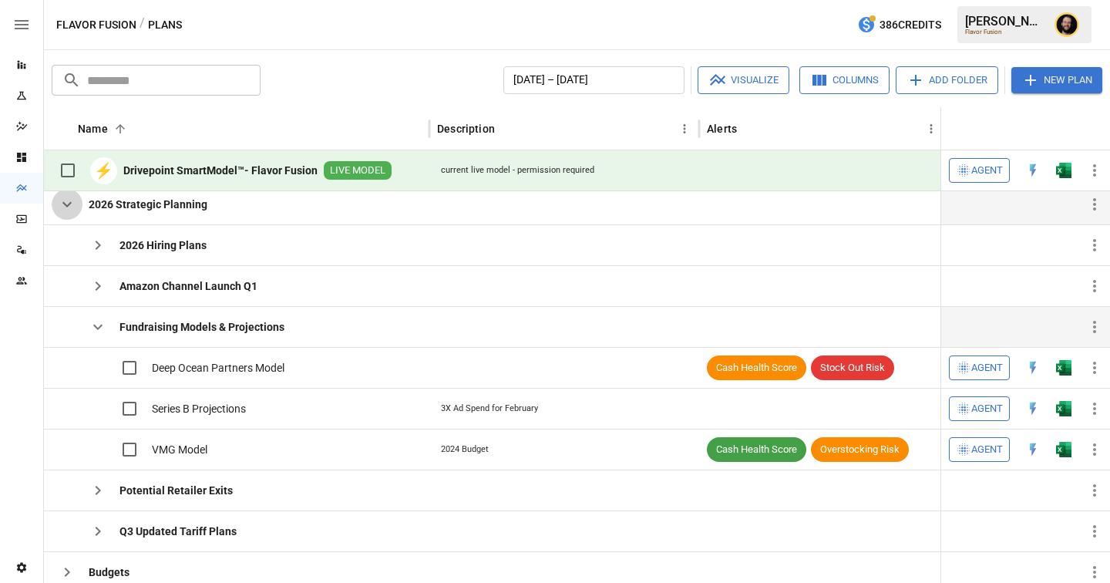
click at [69, 205] on icon "button" at bounding box center [67, 204] width 18 height 18
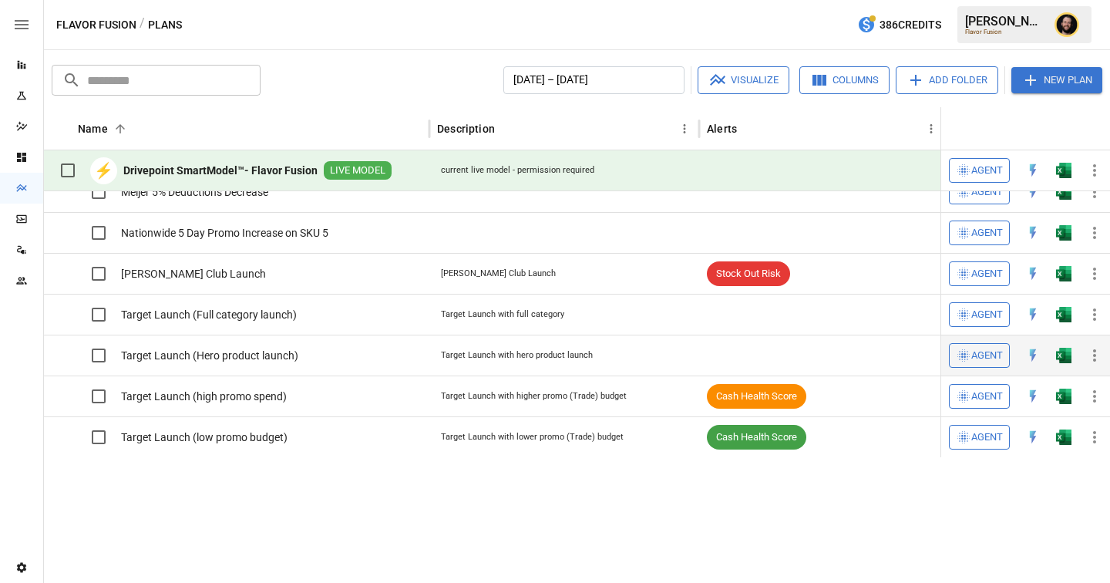
scroll to position [190, 0]
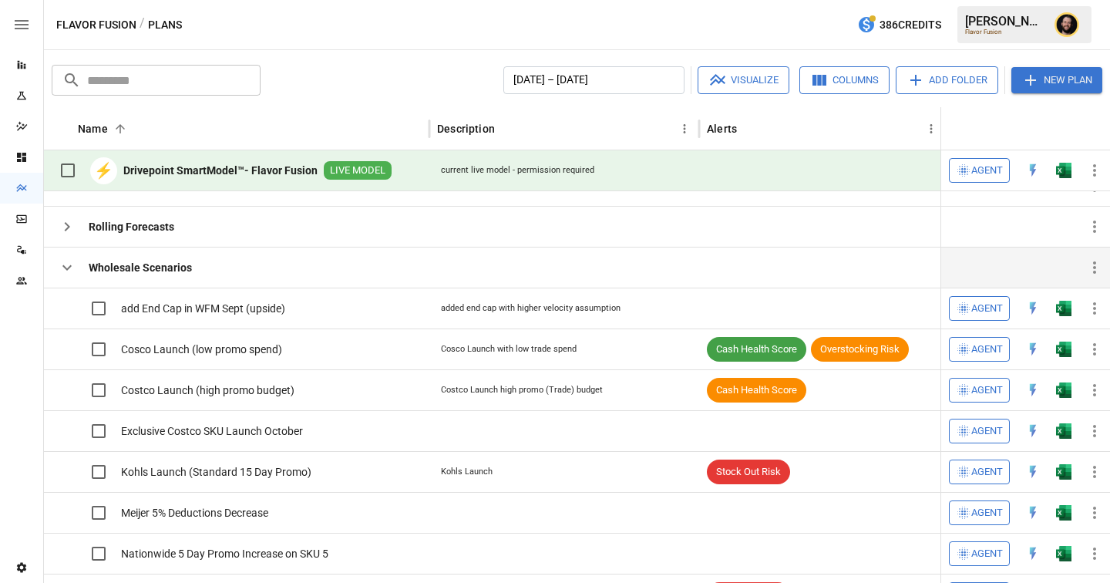
click at [66, 264] on icon "button" at bounding box center [67, 267] width 18 height 18
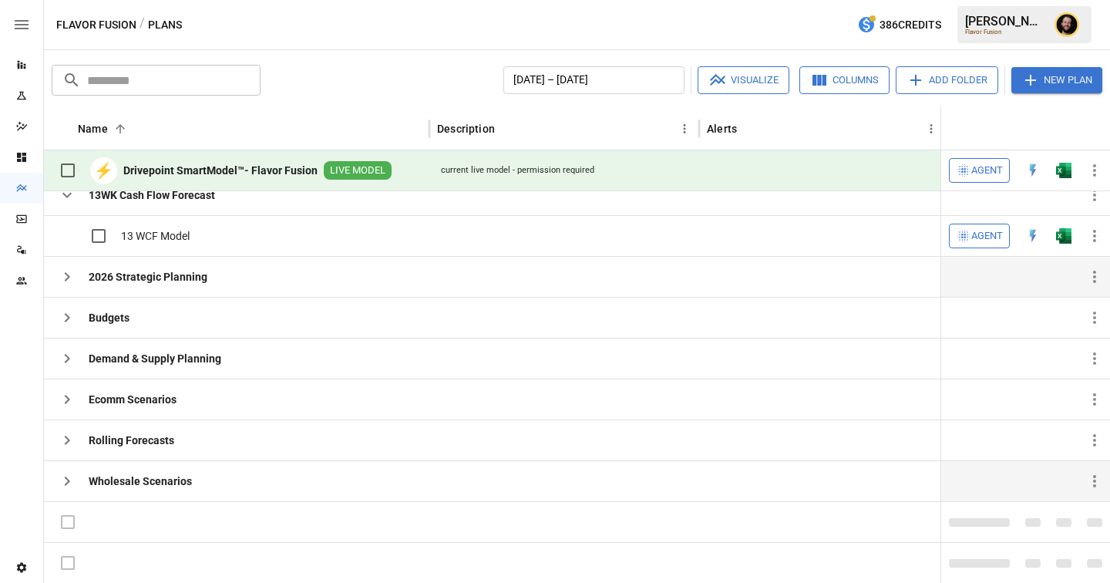
scroll to position [0, 0]
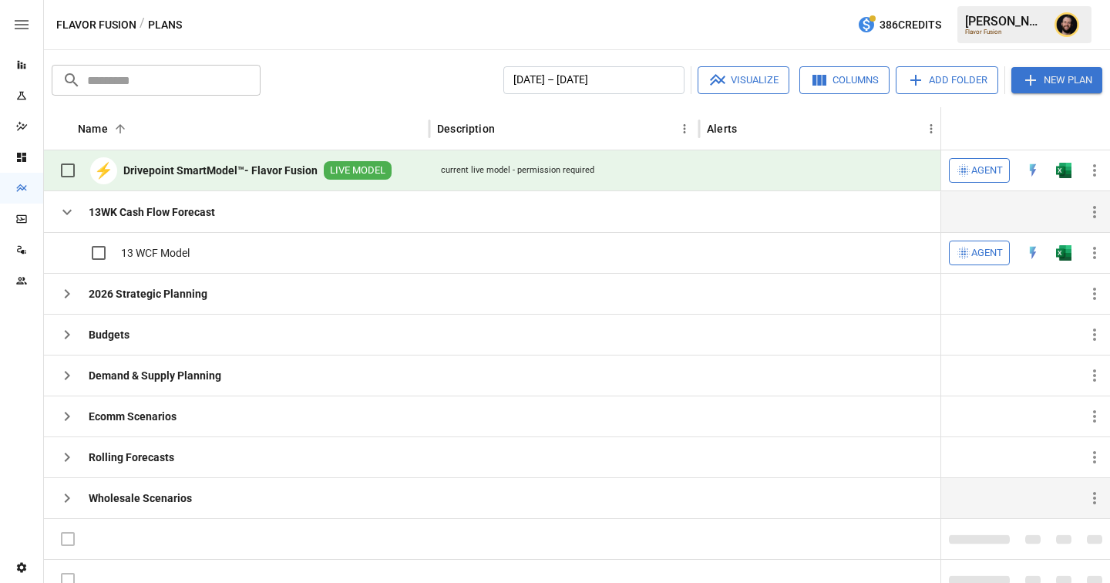
click at [66, 213] on icon "button" at bounding box center [66, 212] width 9 height 5
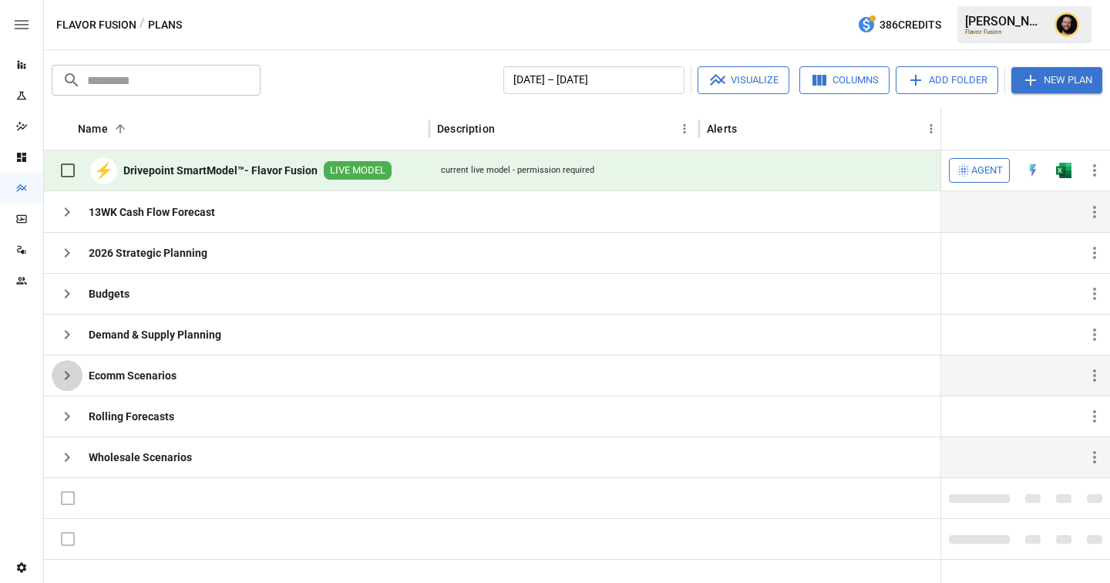
click at [64, 378] on icon "button" at bounding box center [67, 375] width 18 height 18
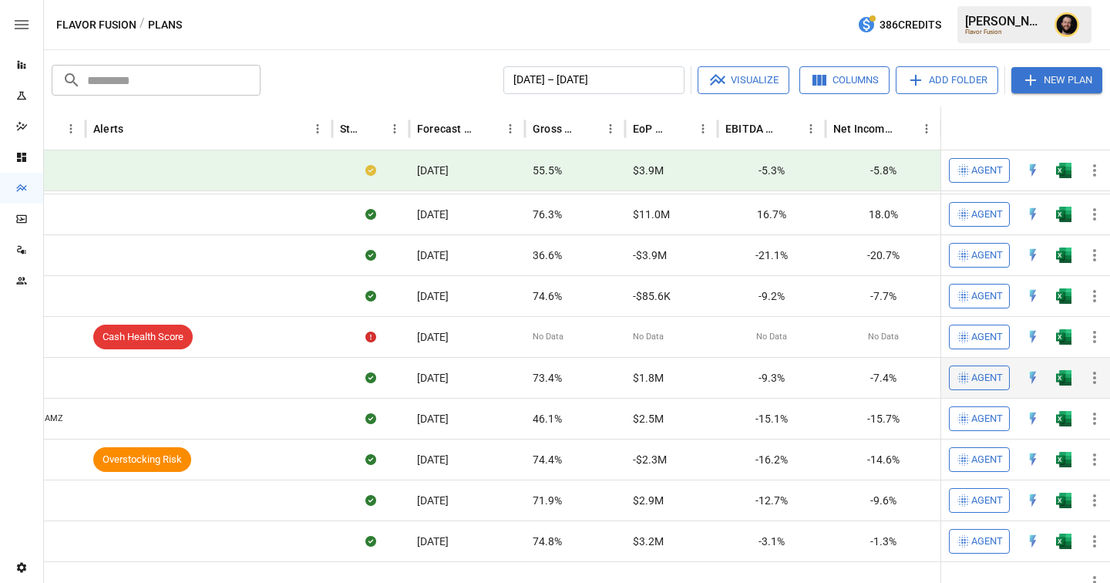
scroll to position [454, 0]
